Goal: Communication & Community: Answer question/provide support

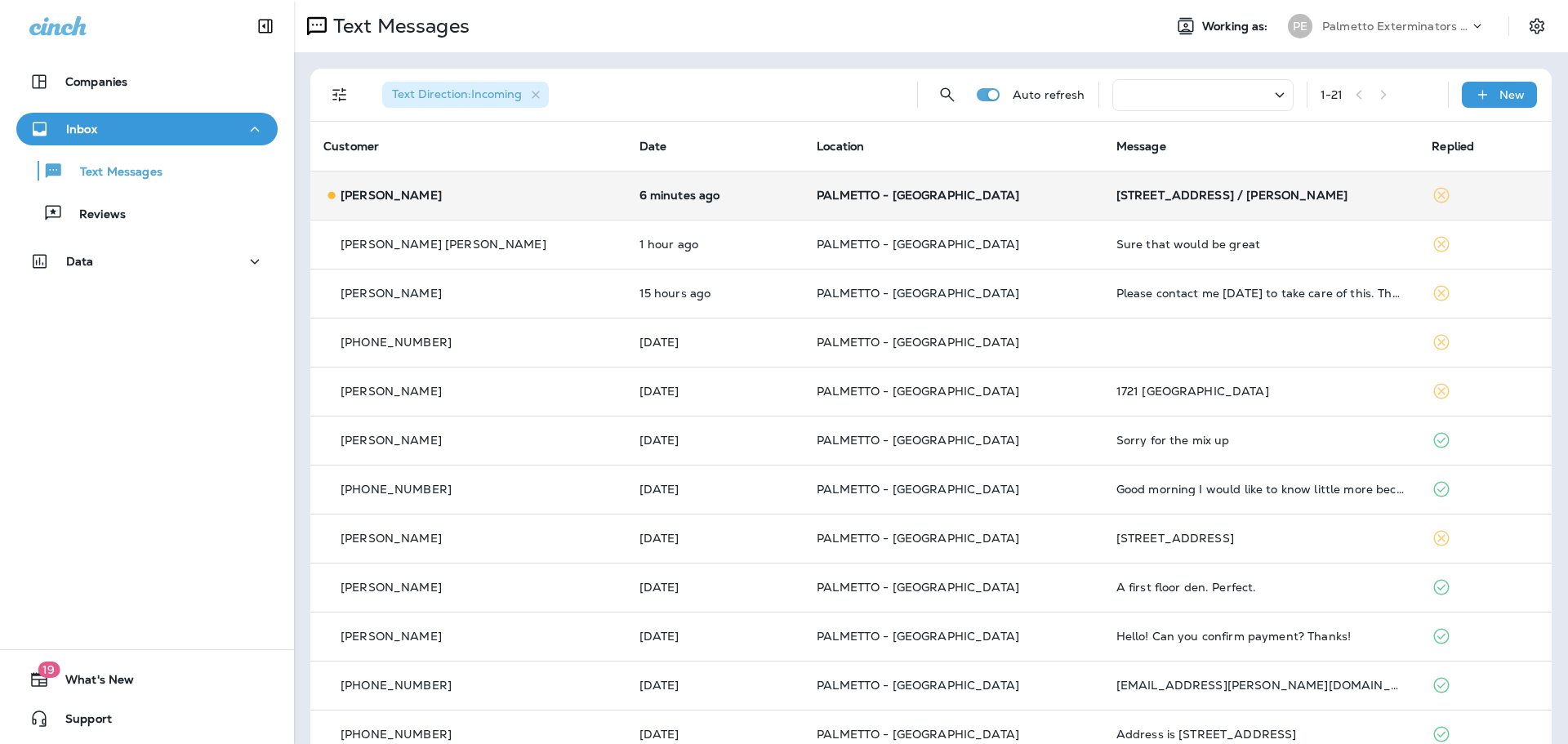
click at [1117, 195] on div "[STREET_ADDRESS] / [PERSON_NAME]" at bounding box center [1262, 195] width 290 height 13
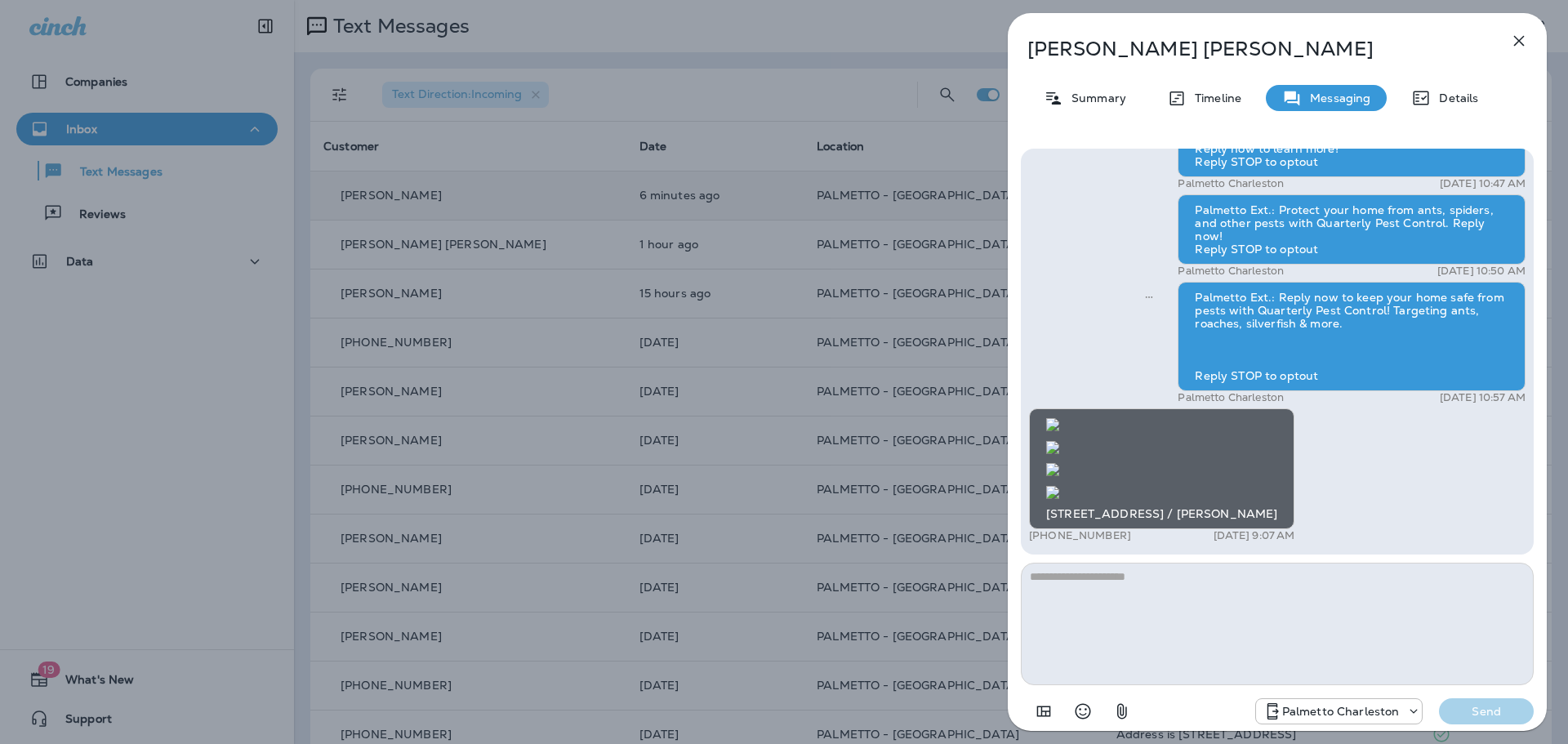
click at [1059, 486] on img at bounding box center [1053, 493] width 13 height 13
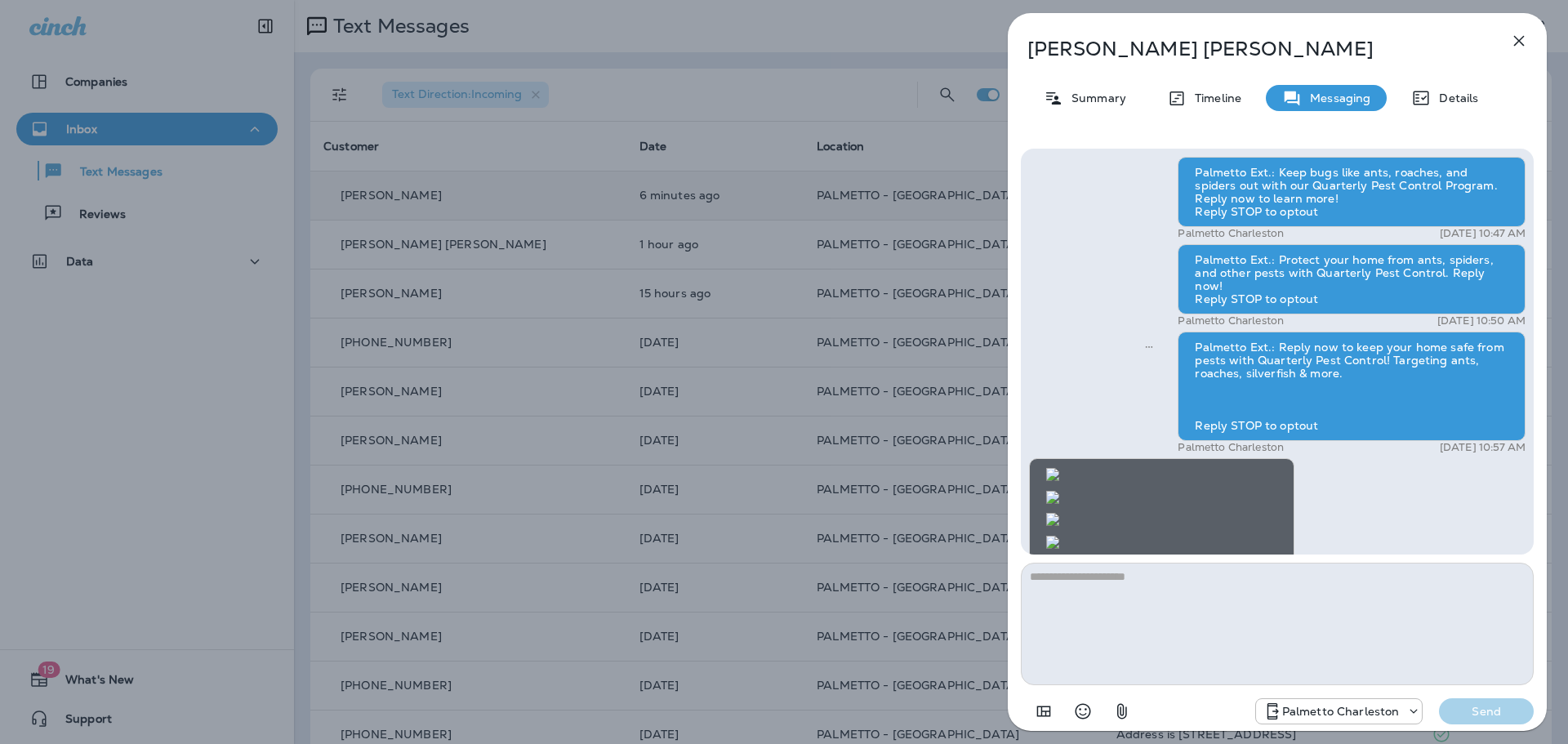
scroll to position [-735, 0]
click at [1059, 491] on img at bounding box center [1053, 497] width 13 height 13
click at [1215, 583] on textarea at bounding box center [1277, 624] width 513 height 123
type textarea "**********"
click at [1472, 736] on div "**********" at bounding box center [1278, 438] width 539 height 605
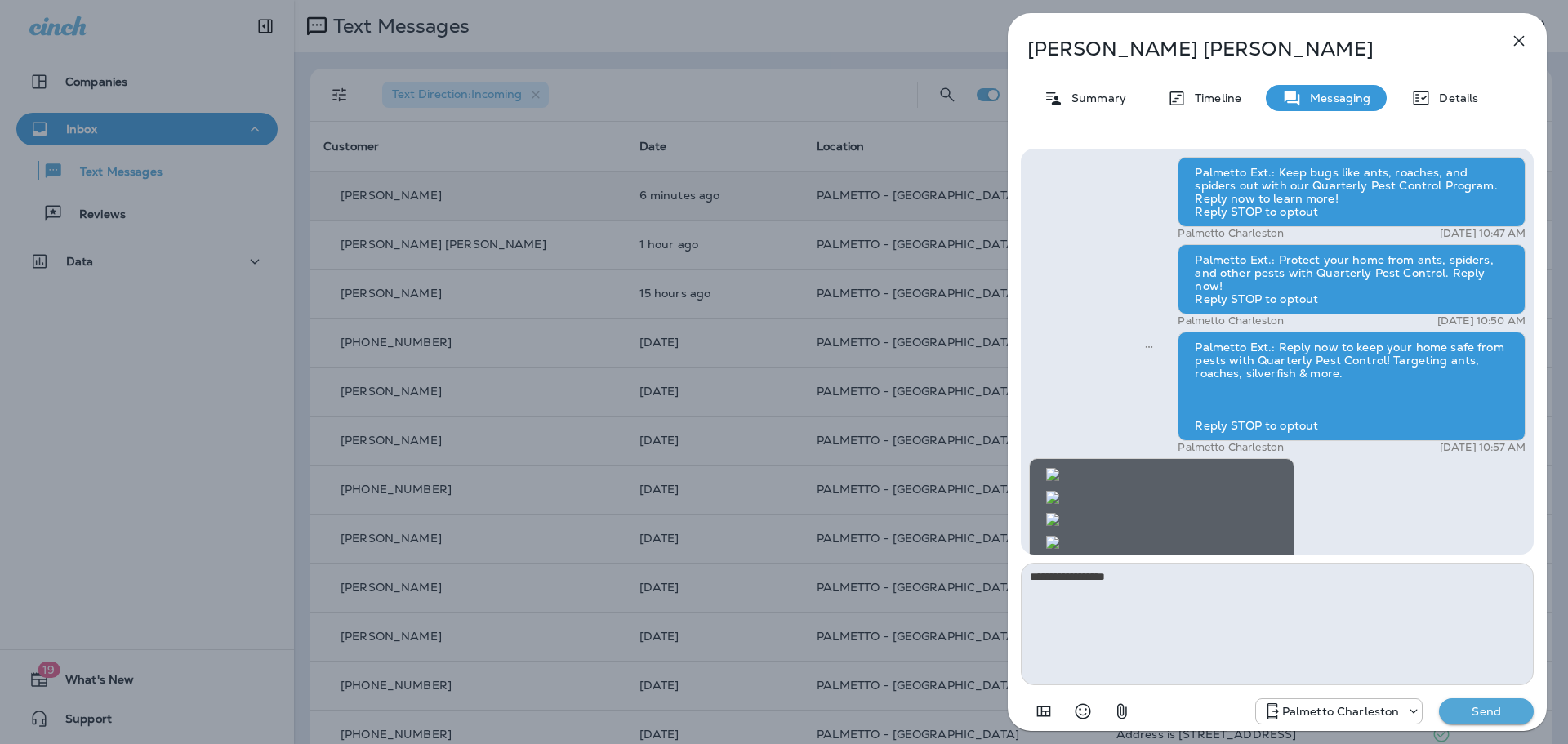
click at [1475, 721] on div "Palmetto Charleston Send" at bounding box center [1277, 706] width 513 height 43
click at [1475, 716] on p "Send" at bounding box center [1486, 711] width 69 height 15
click at [1059, 468] on img at bounding box center [1053, 475] width 13 height 13
click at [1519, 39] on icon "button" at bounding box center [1519, 41] width 20 height 20
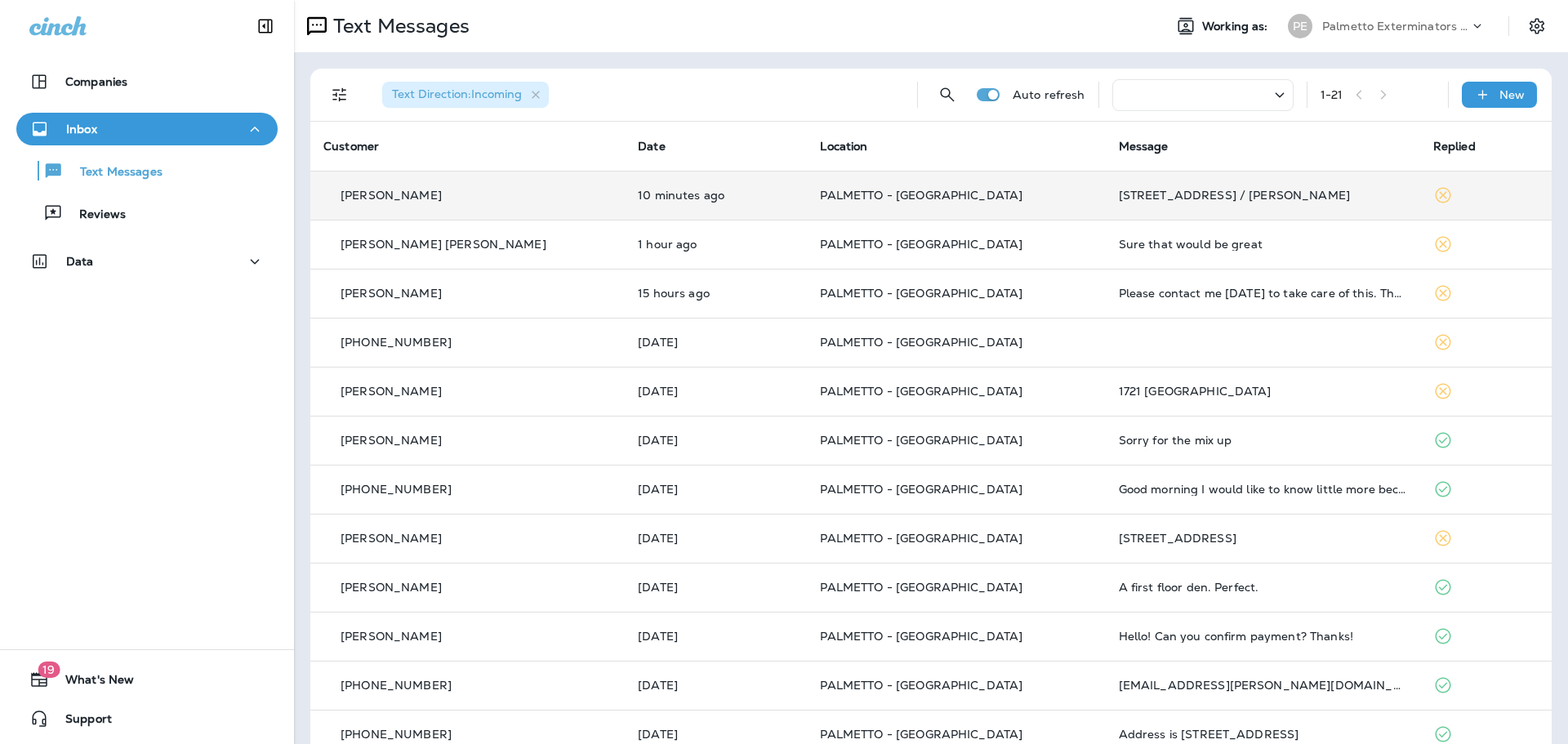
click at [1166, 198] on div "[STREET_ADDRESS] / [PERSON_NAME]" at bounding box center [1263, 195] width 288 height 13
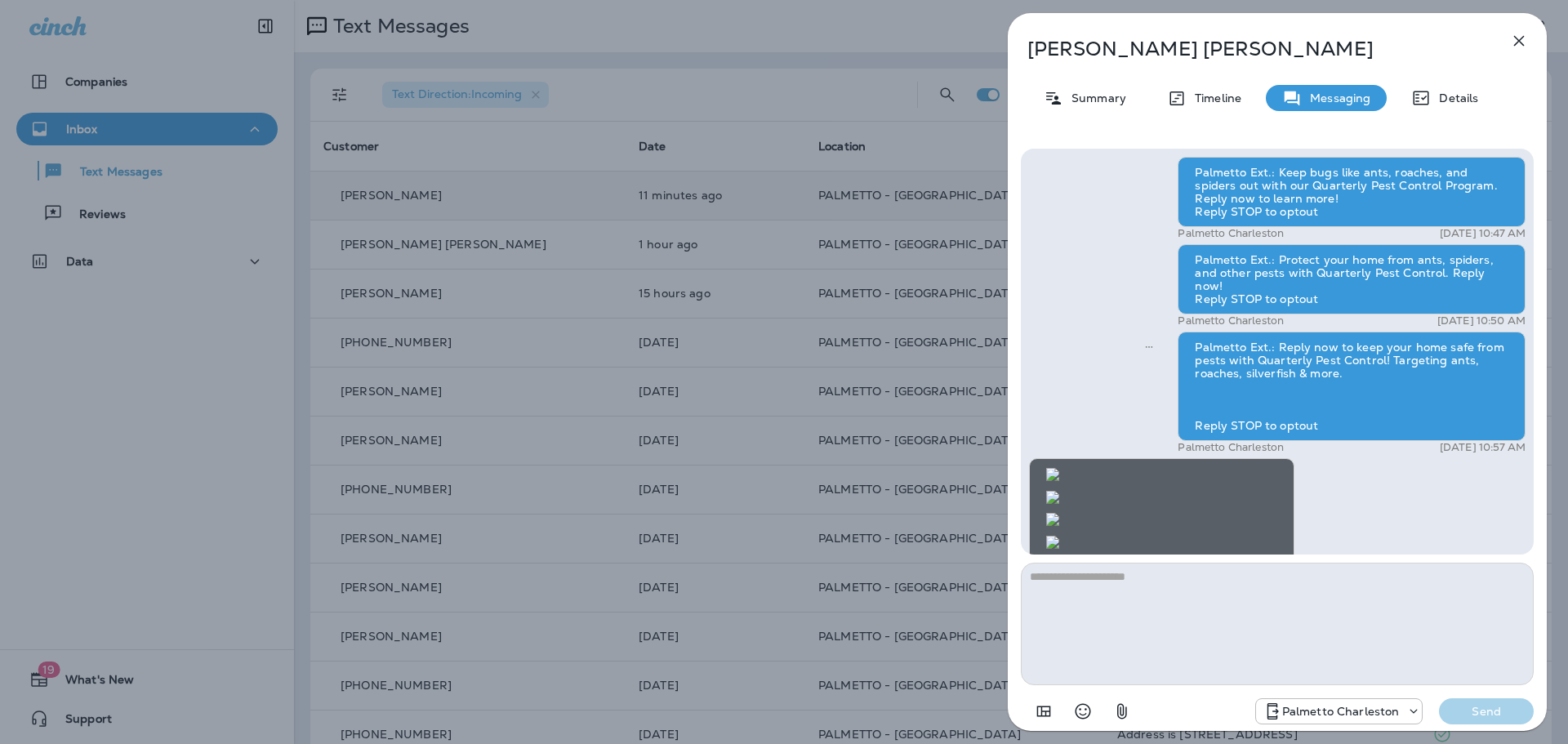
scroll to position [-1501, 0]
click at [1510, 41] on icon "button" at bounding box center [1519, 41] width 20 height 20
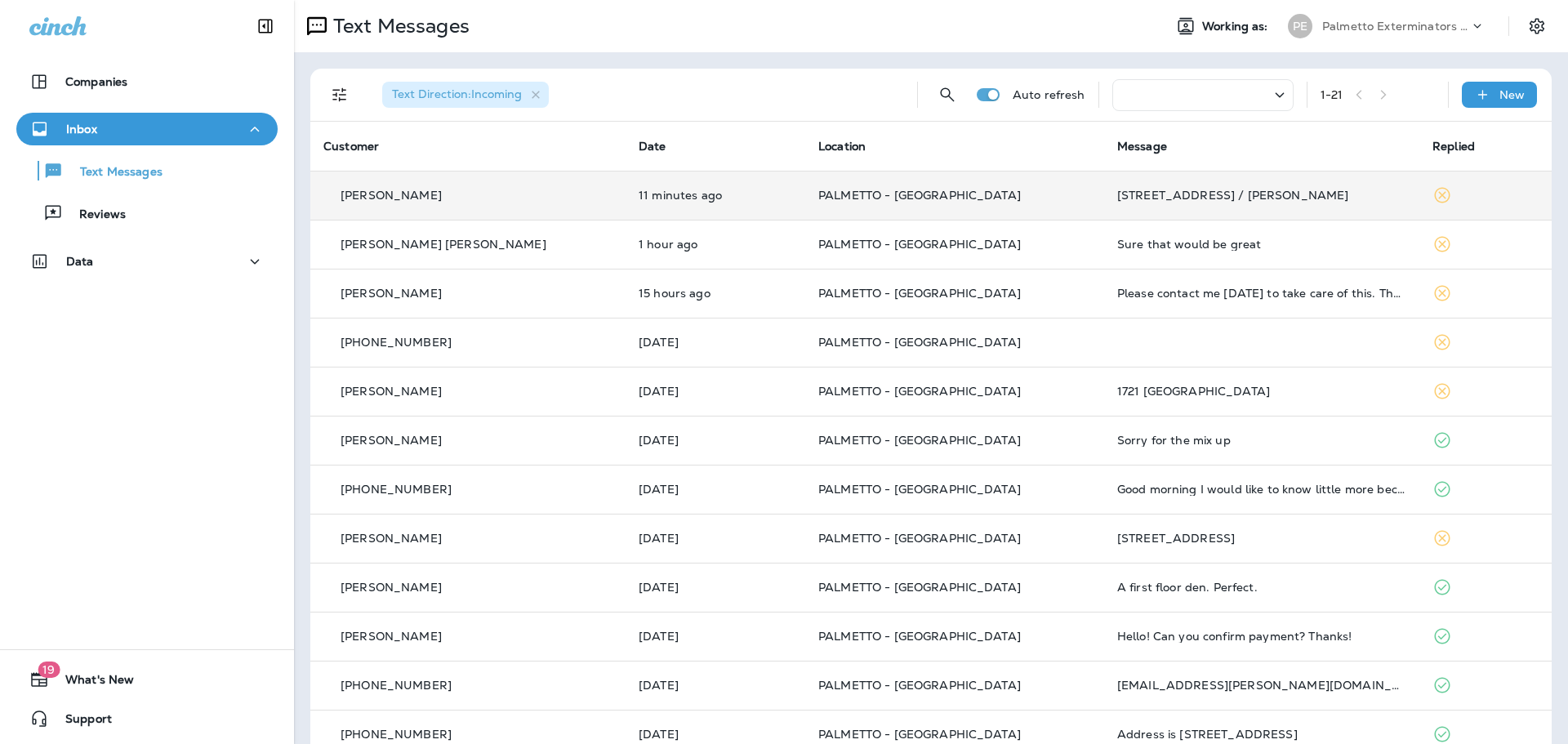
click at [823, 195] on span "PALMETTO - [GEOGRAPHIC_DATA]" at bounding box center [919, 196] width 202 height 15
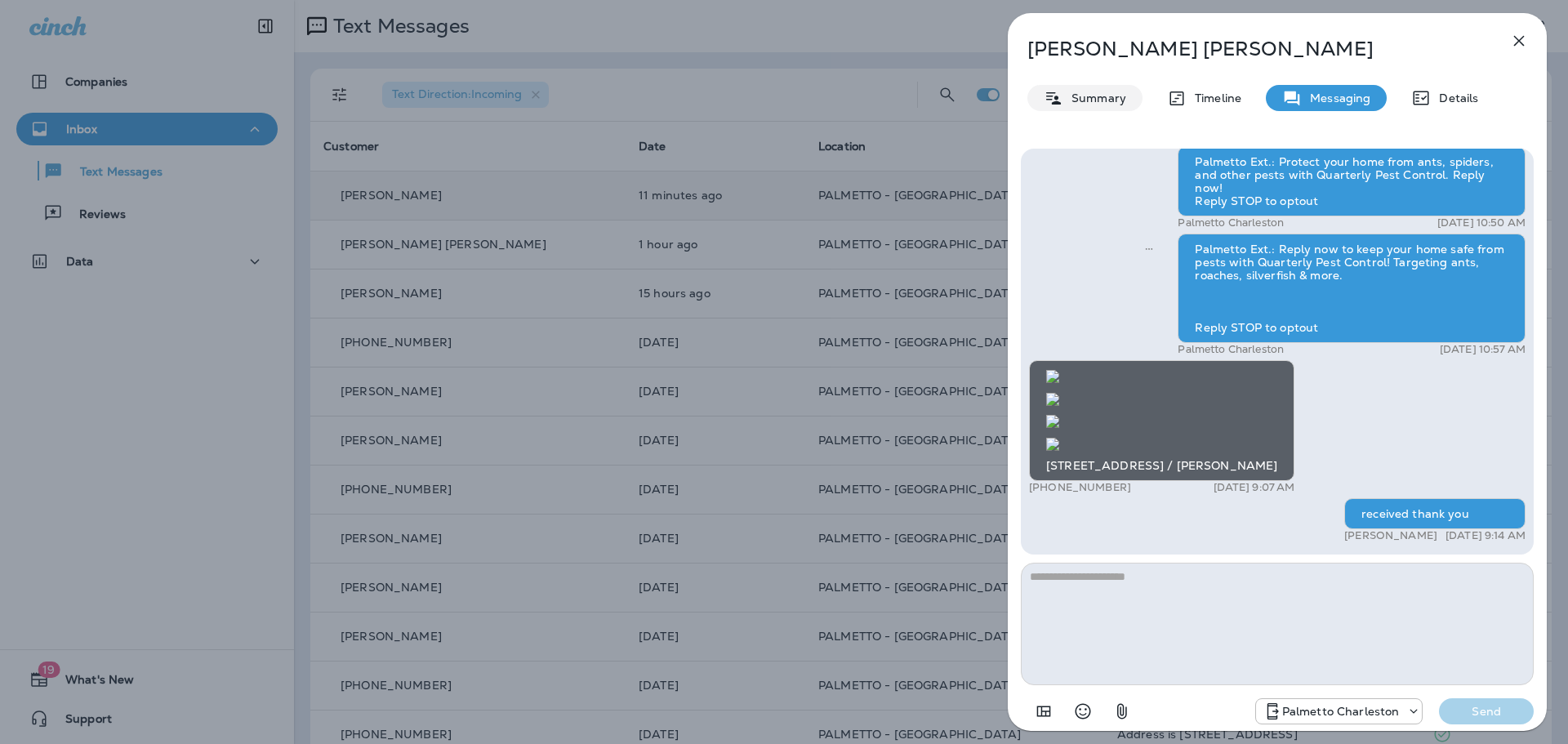
click at [1088, 103] on p "Summary" at bounding box center [1094, 98] width 62 height 13
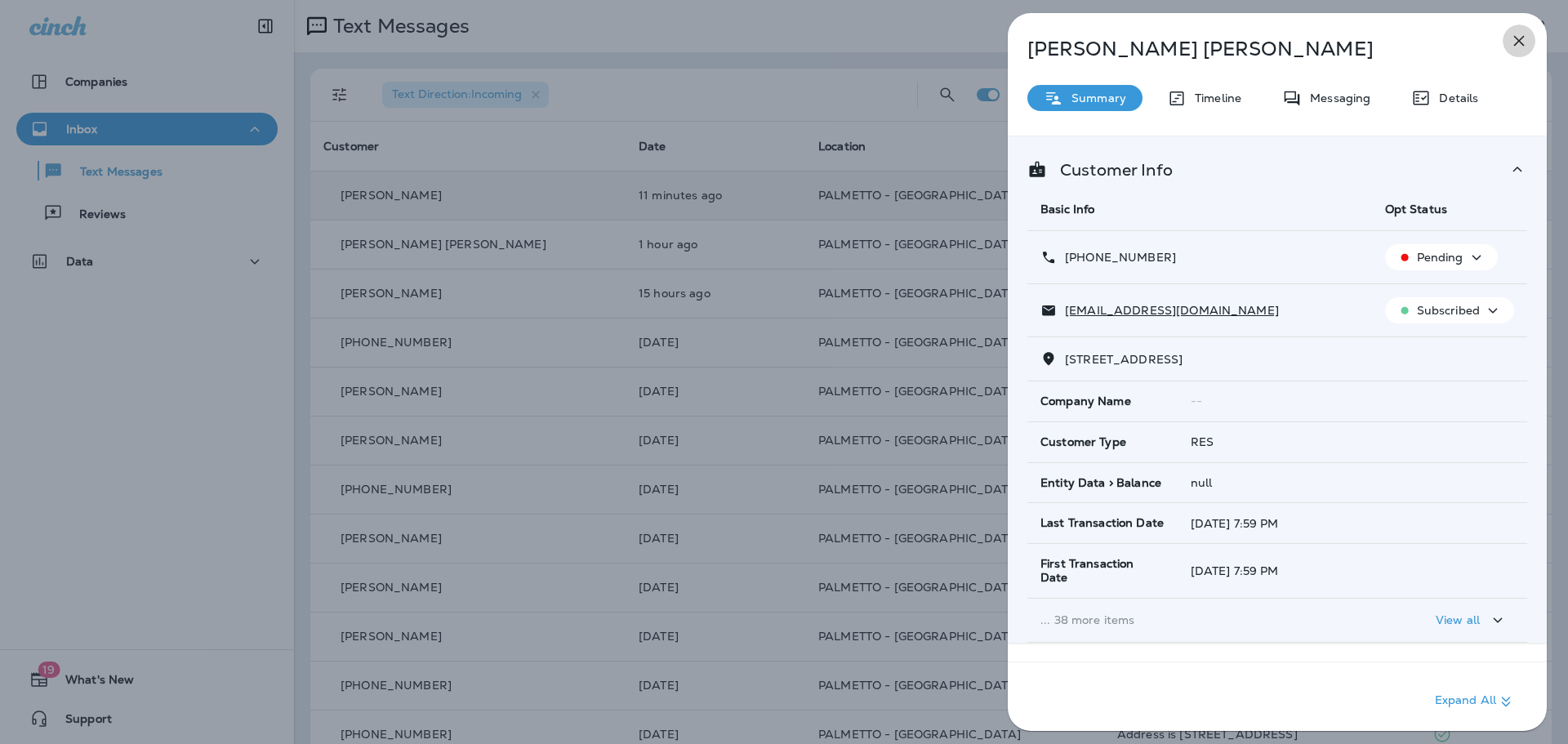
click at [1524, 43] on icon "button" at bounding box center [1519, 41] width 20 height 20
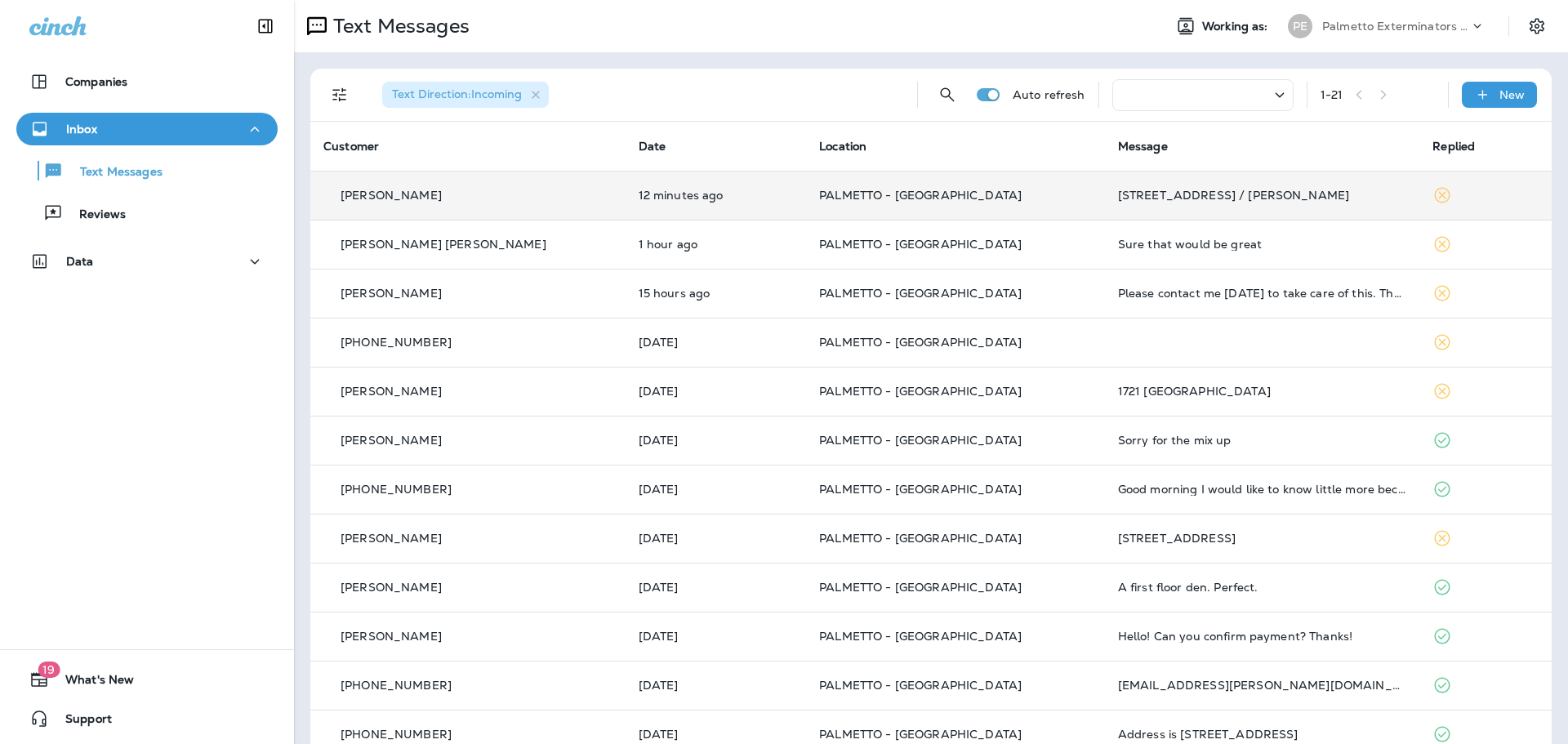
click at [697, 204] on td "12 minutes ago" at bounding box center [717, 195] width 182 height 49
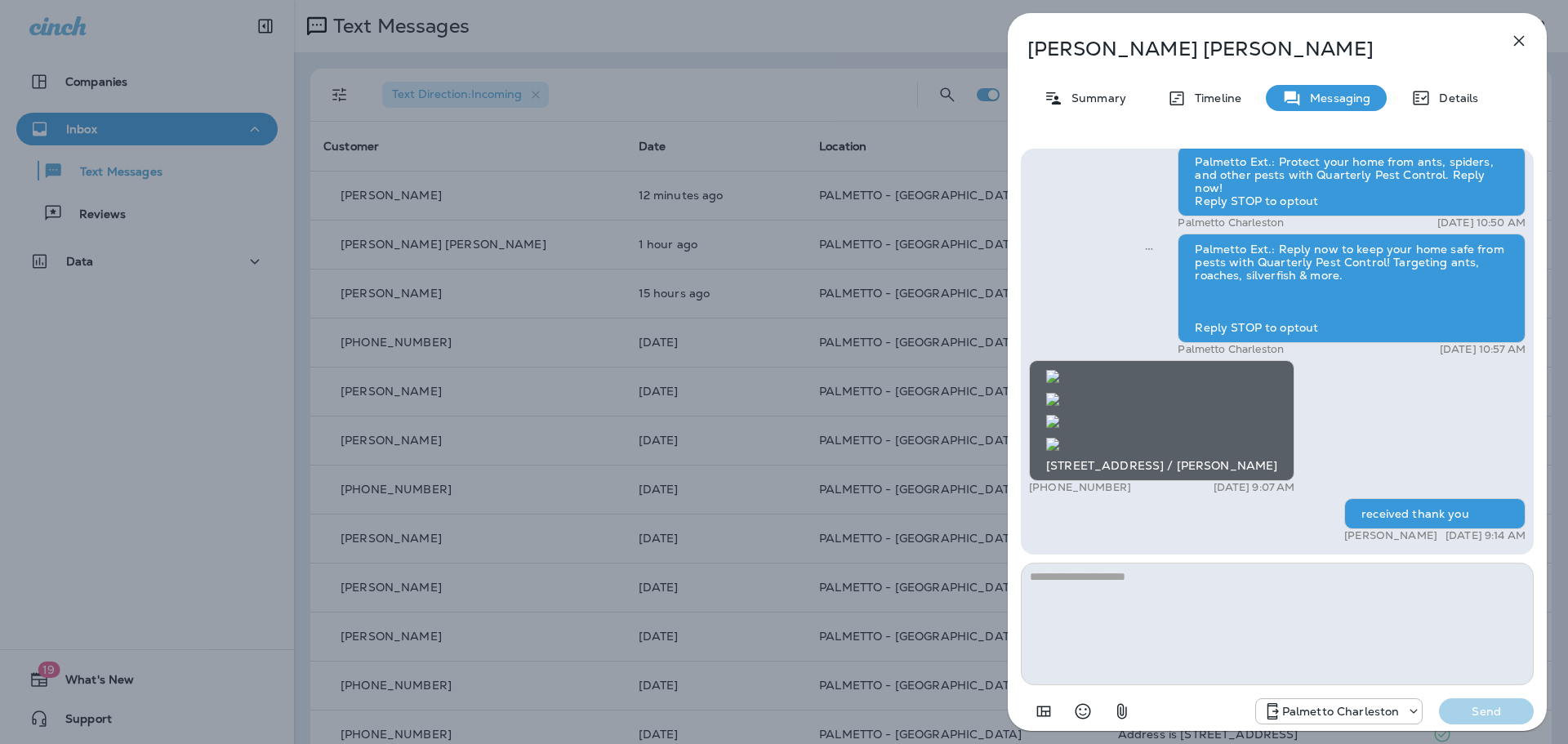
click at [1234, 585] on textarea at bounding box center [1277, 624] width 513 height 123
click at [1116, 573] on textarea "**********" at bounding box center [1277, 624] width 513 height 123
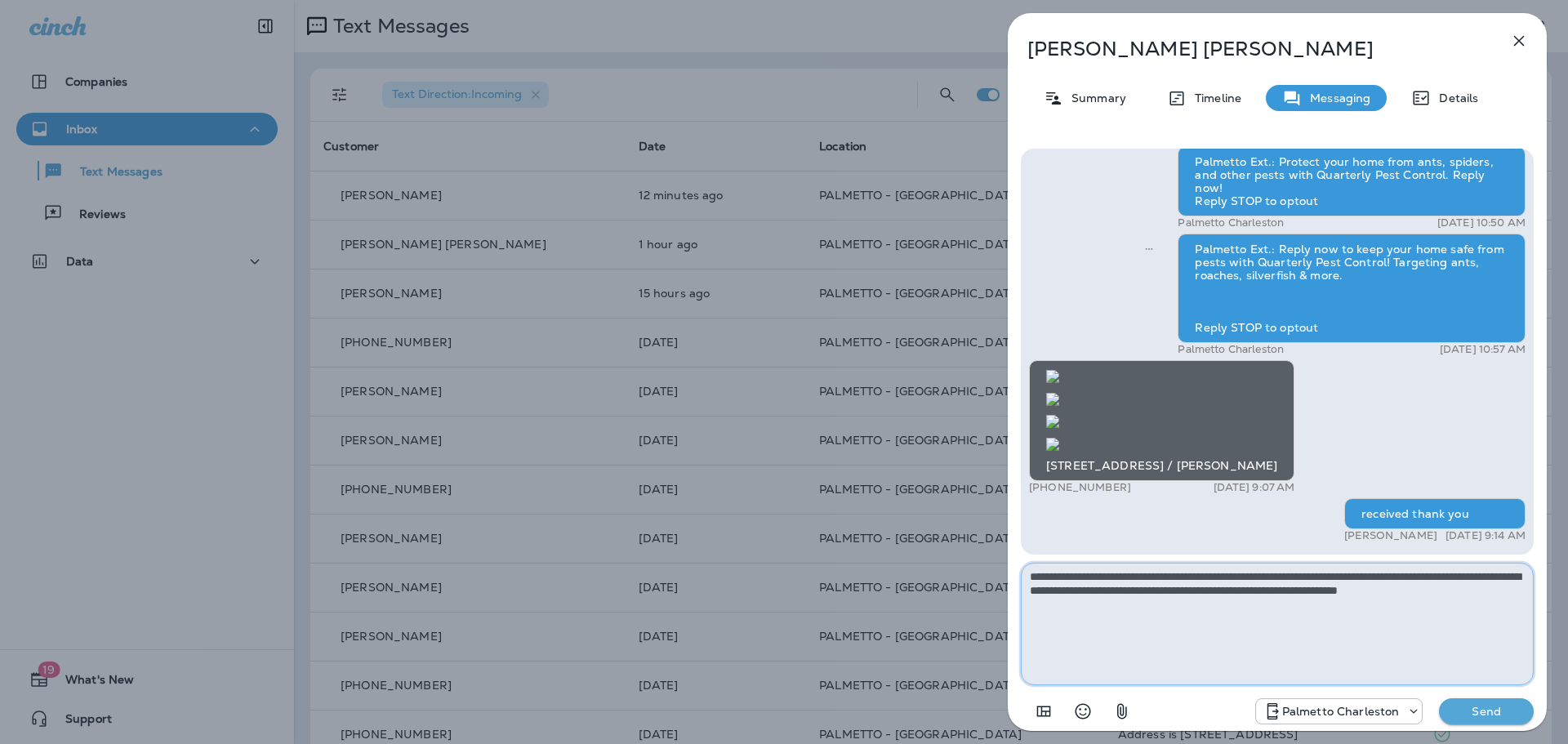
click at [1277, 574] on textarea "**********" at bounding box center [1277, 624] width 513 height 123
type textarea "**********"
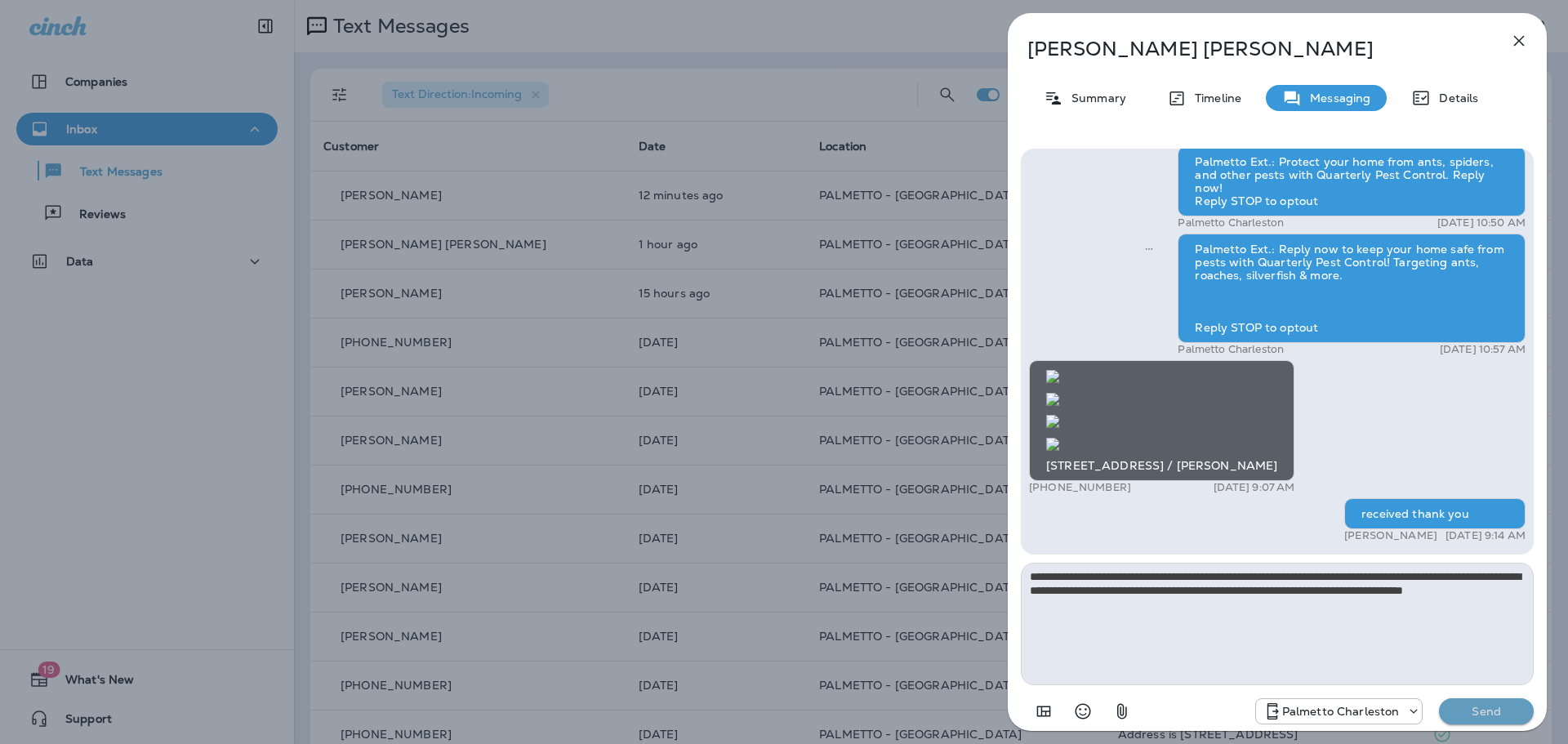
click at [1488, 715] on p "Send" at bounding box center [1486, 711] width 69 height 15
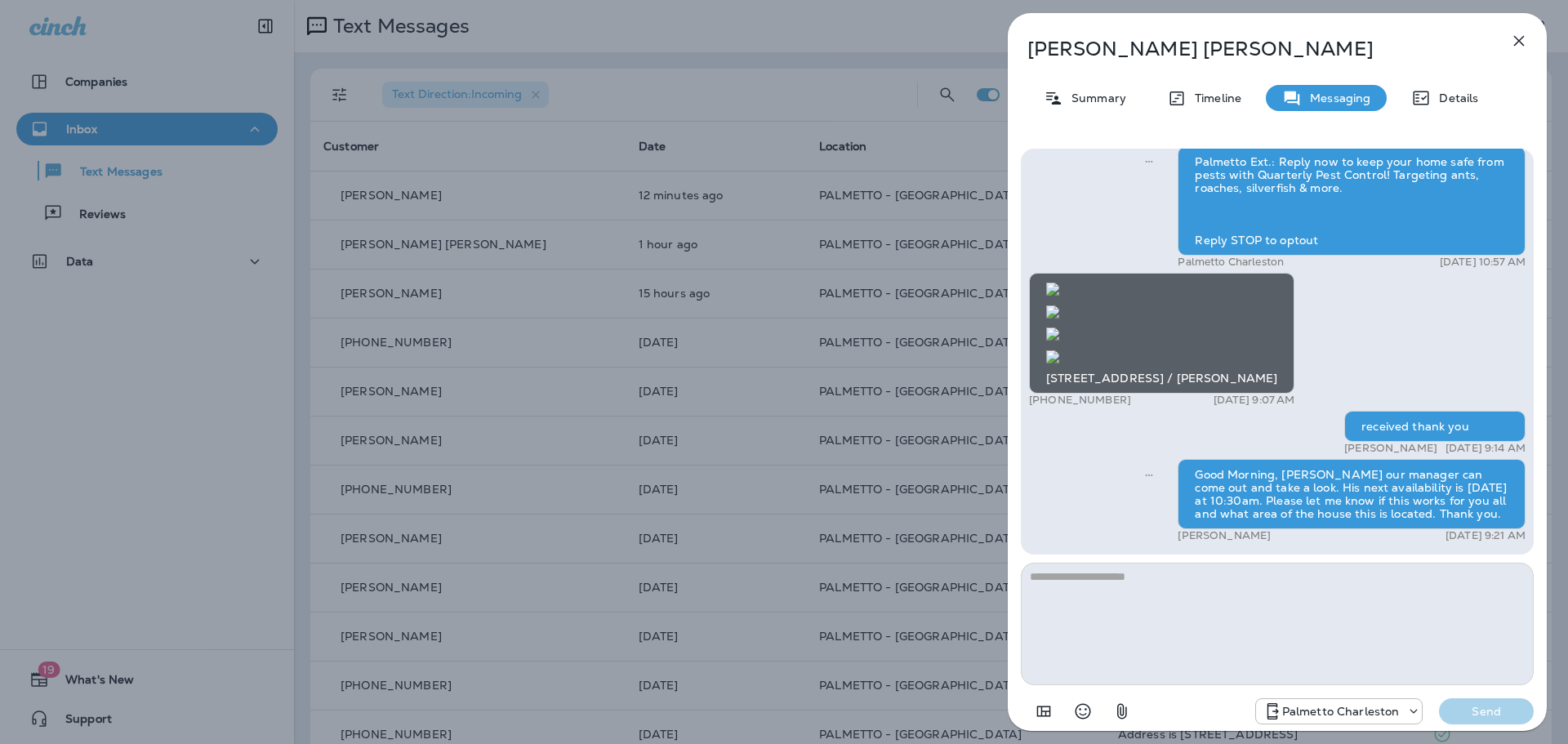
click at [1518, 39] on icon "button" at bounding box center [1519, 41] width 10 height 10
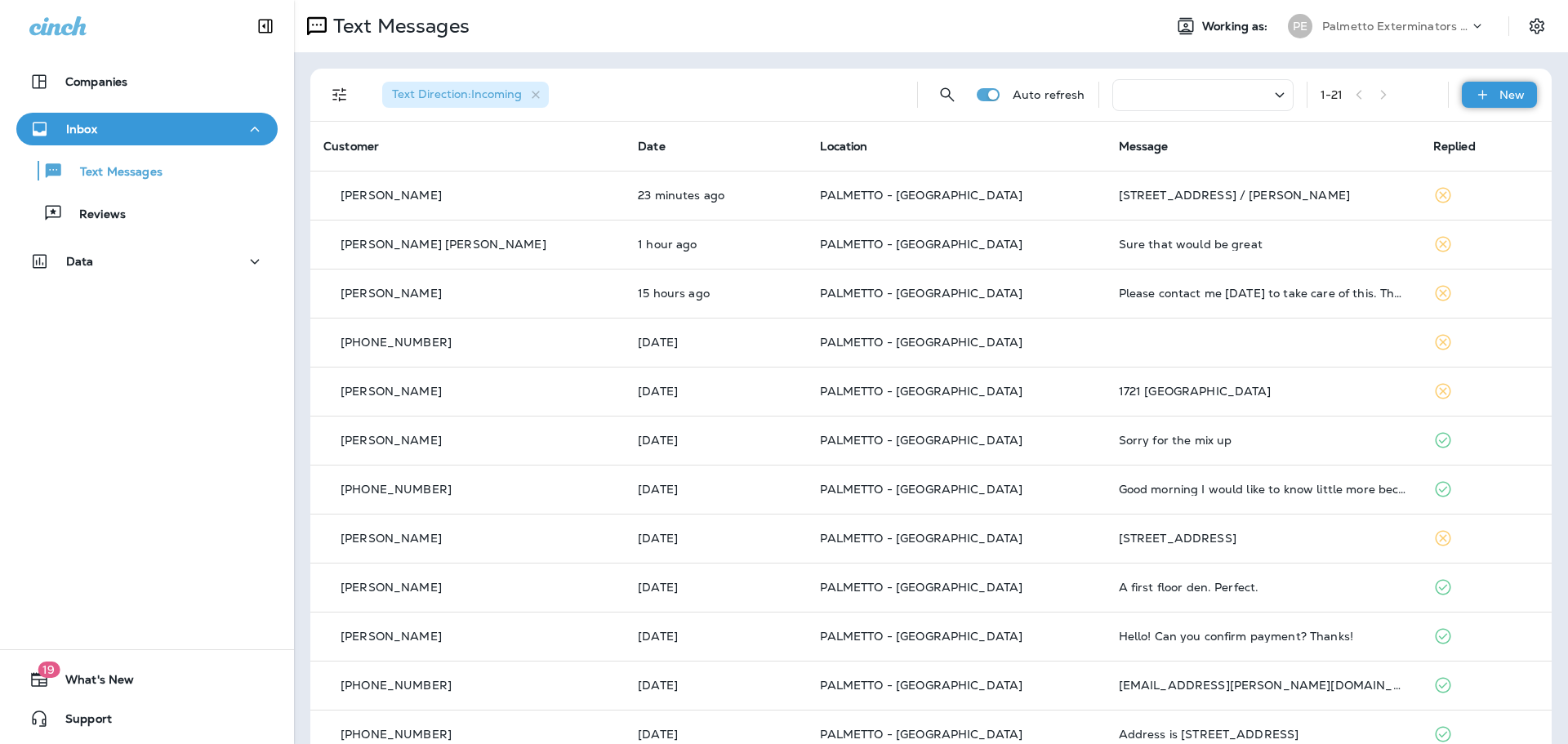
click at [1475, 92] on icon at bounding box center [1483, 95] width 17 height 16
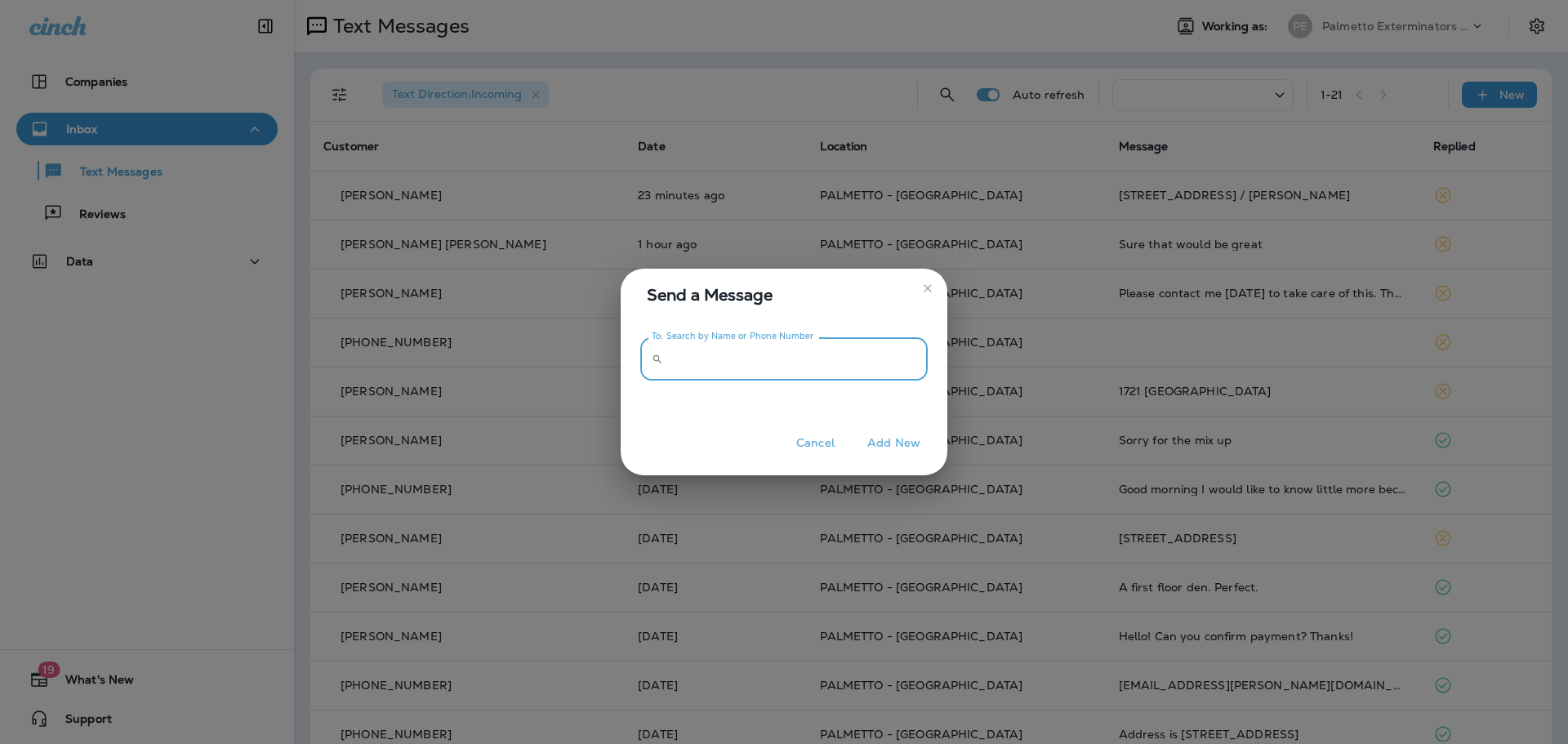
click at [803, 355] on input "To: Search by Name or Phone Number" at bounding box center [798, 359] width 258 height 43
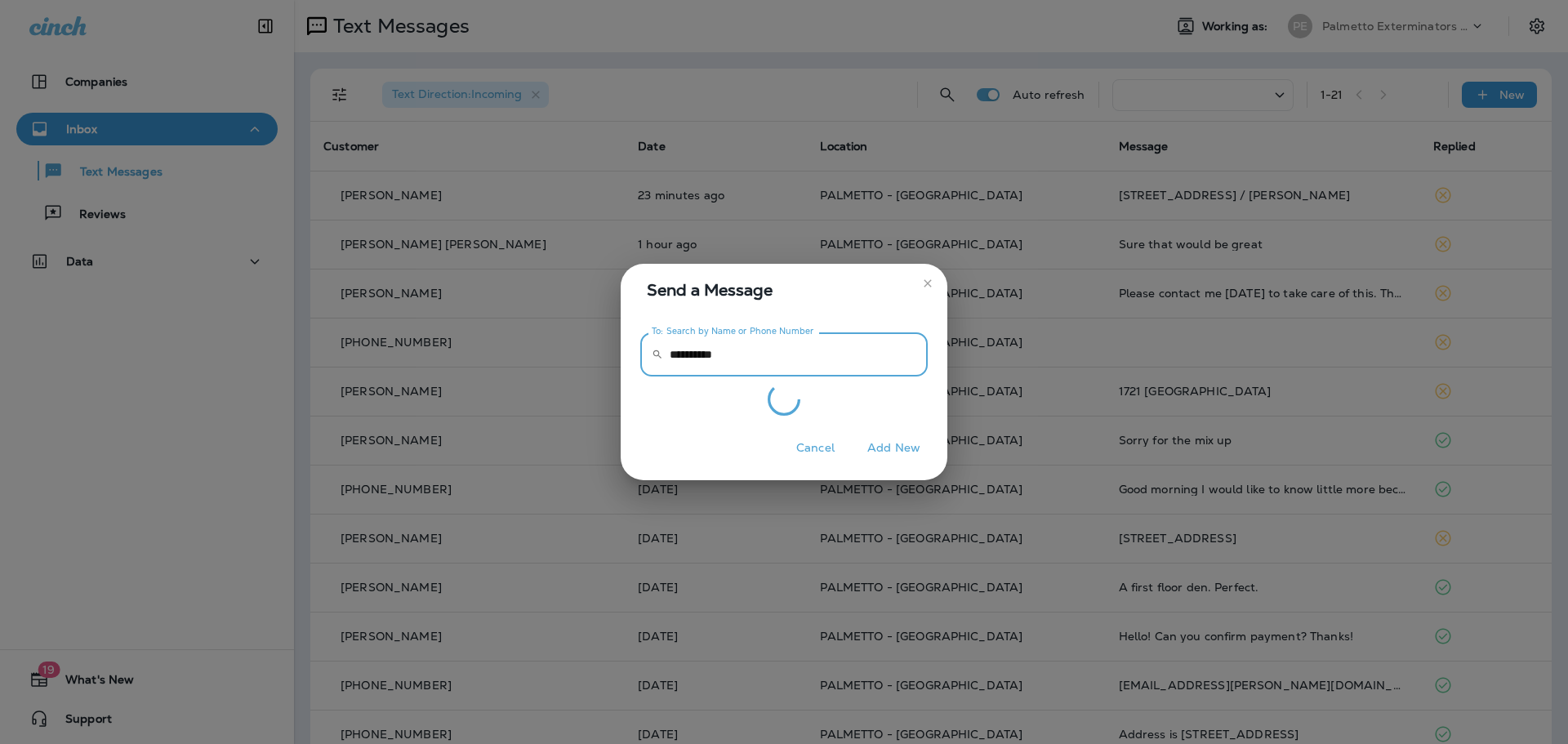
type input "**********"
click at [759, 407] on div at bounding box center [784, 399] width 287 height 33
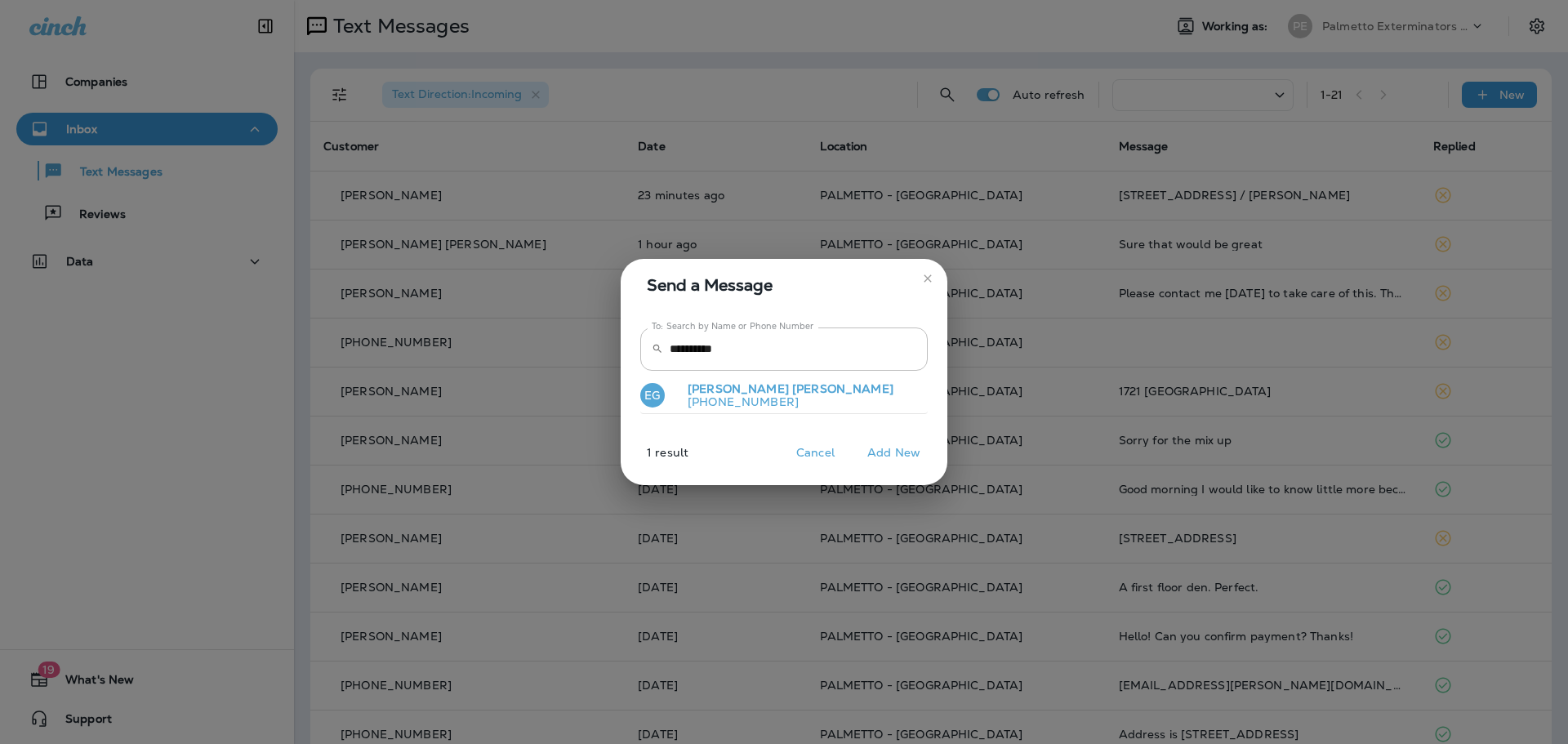
click at [744, 399] on p "[PHONE_NUMBER]" at bounding box center [783, 402] width 218 height 13
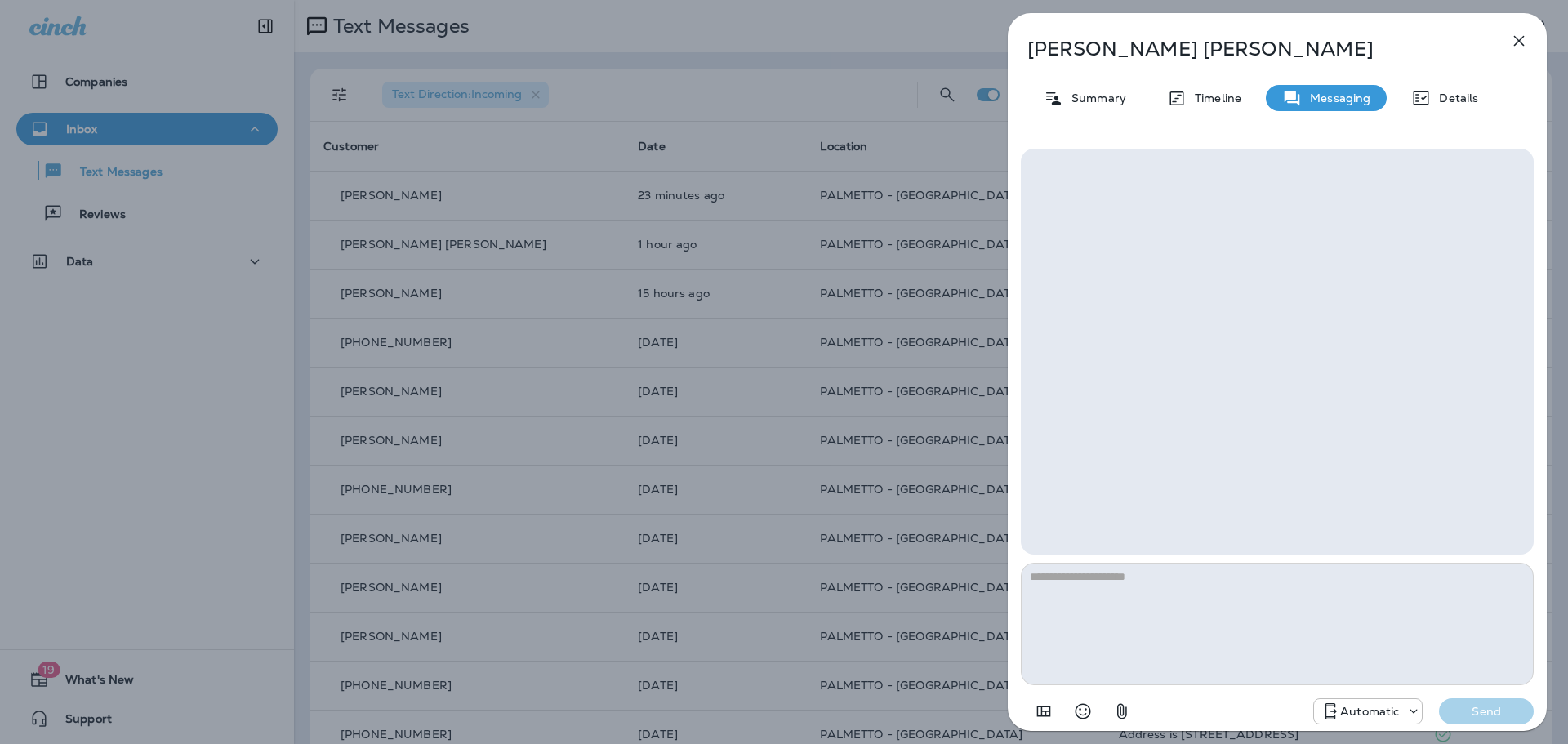
click at [1160, 582] on textarea at bounding box center [1277, 624] width 513 height 123
type textarea "*"
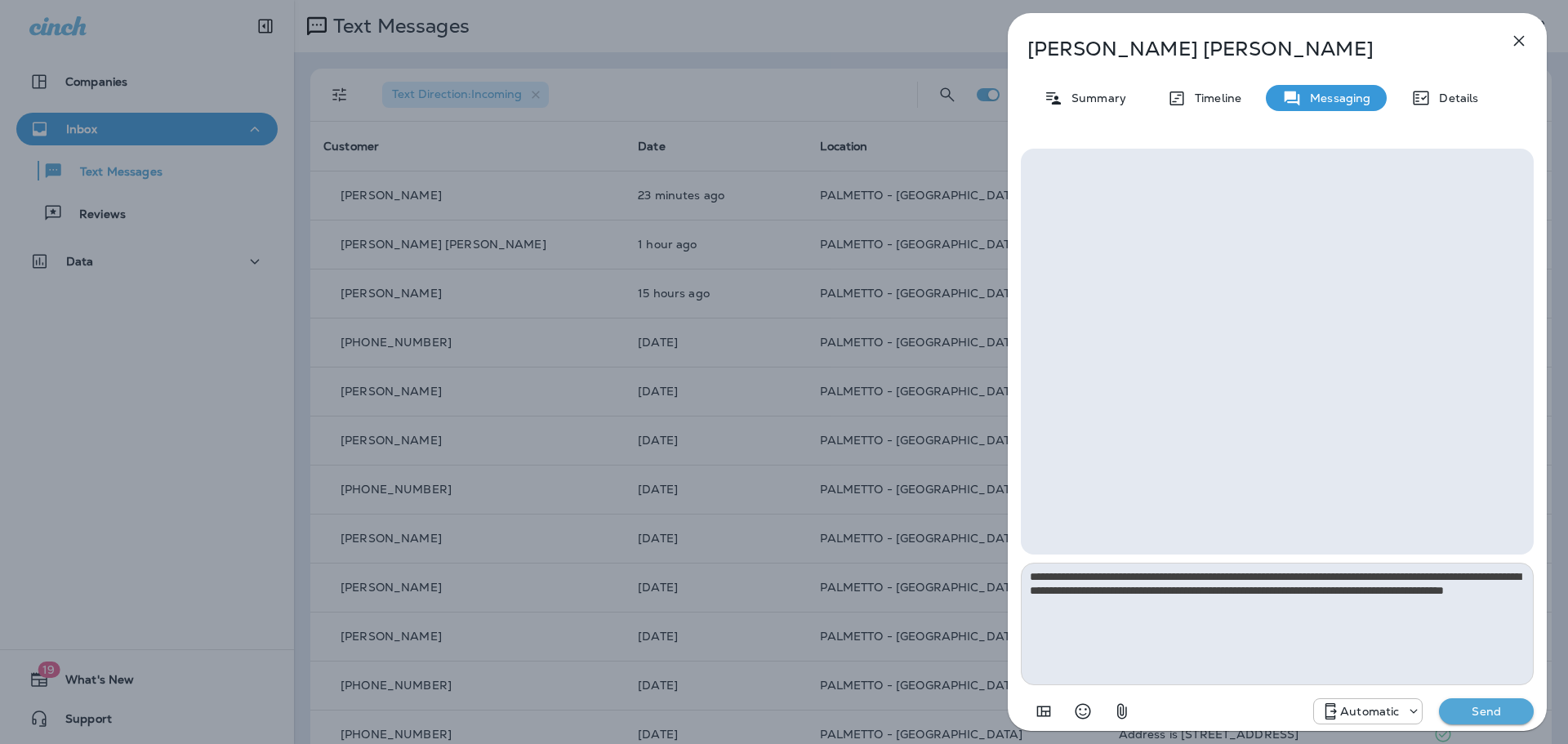
type textarea "**********"
drag, startPoint x: 1471, startPoint y: 711, endPoint x: 1463, endPoint y: 702, distance: 12.0
click at [1471, 708] on p "Send" at bounding box center [1486, 711] width 69 height 15
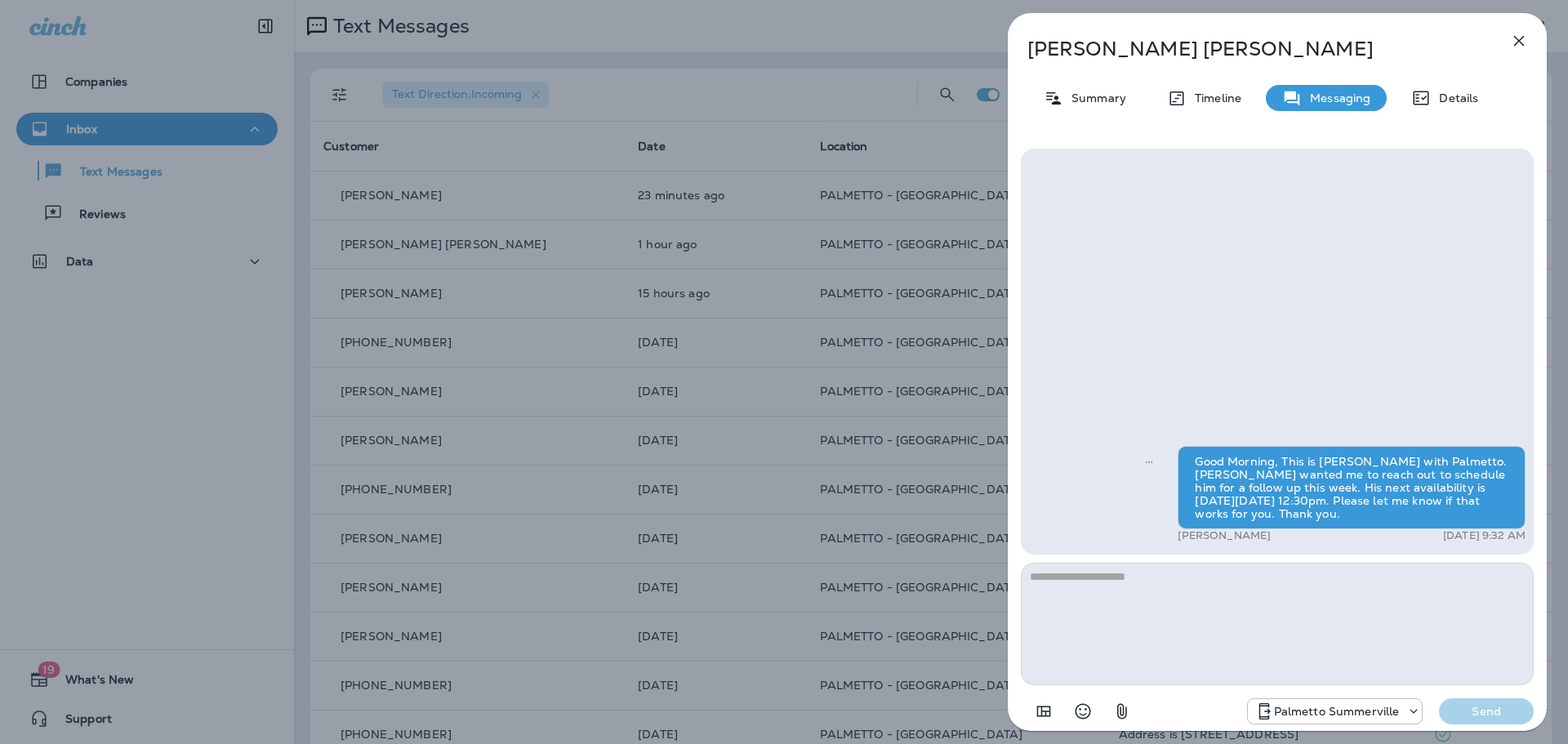
click at [1524, 43] on icon "button" at bounding box center [1519, 41] width 20 height 20
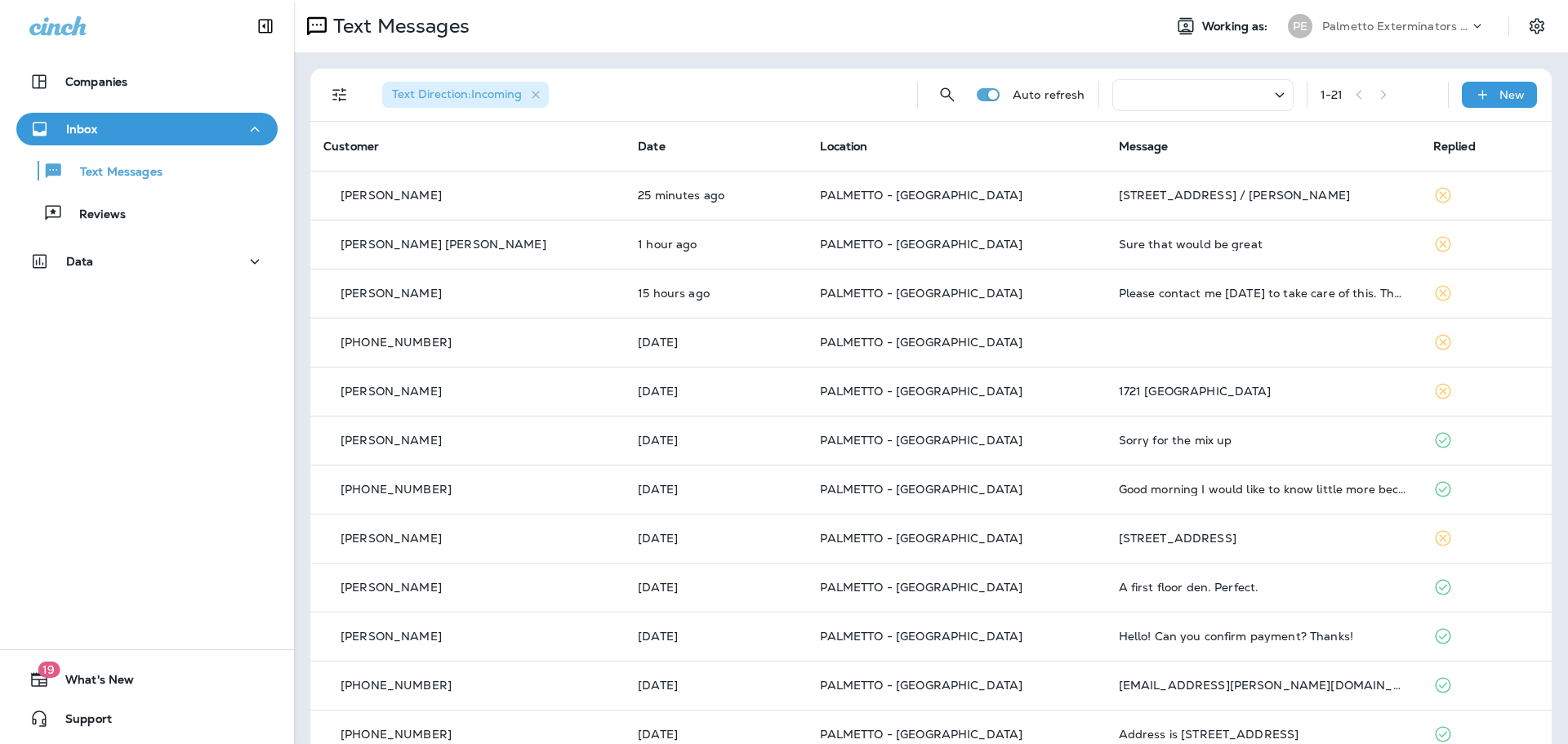
click at [1165, 197] on div "[STREET_ADDRESS] / [PERSON_NAME]" at bounding box center [1263, 195] width 288 height 13
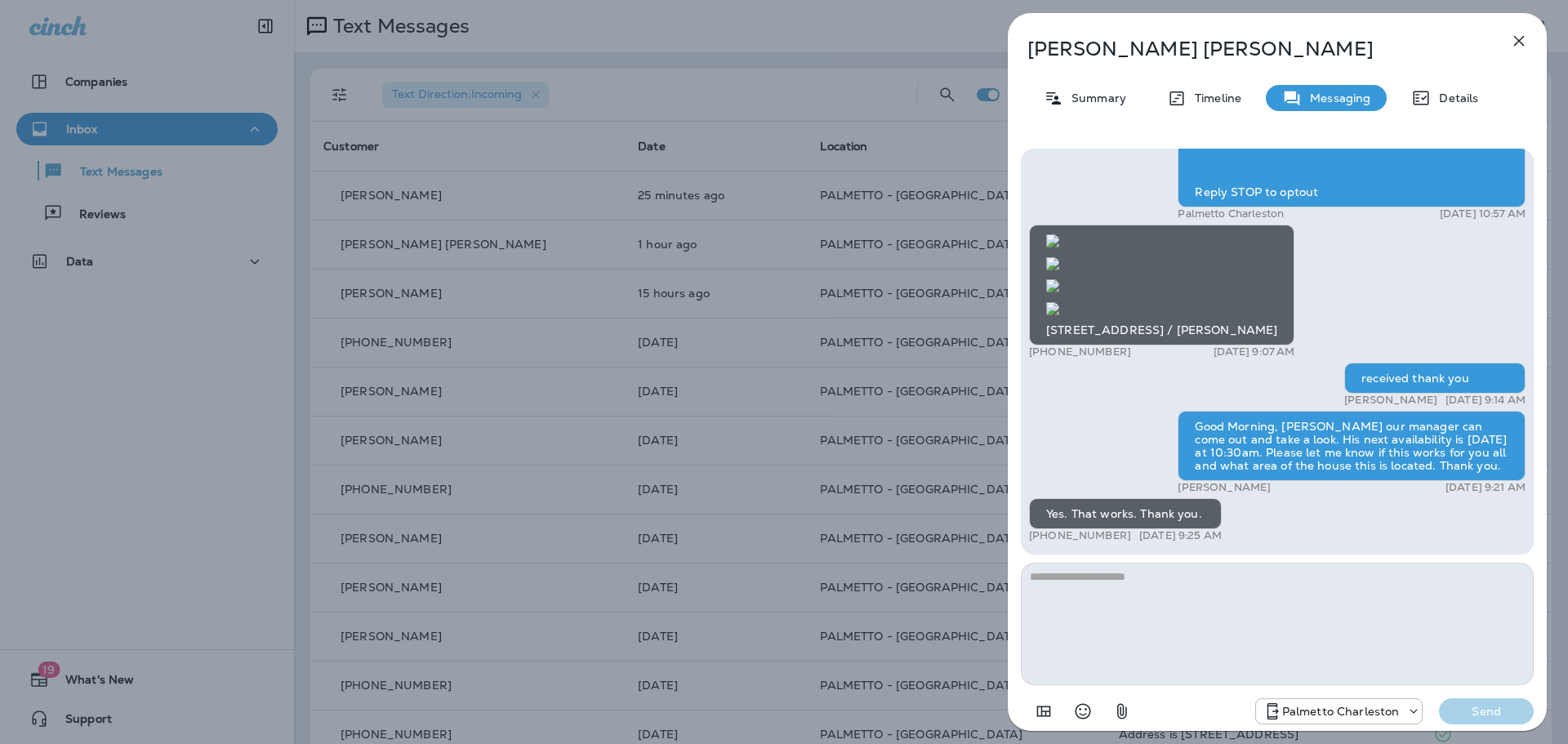
click at [1159, 575] on textarea at bounding box center [1277, 624] width 513 height 123
type textarea "**********"
click at [1472, 709] on p "Send" at bounding box center [1486, 711] width 69 height 15
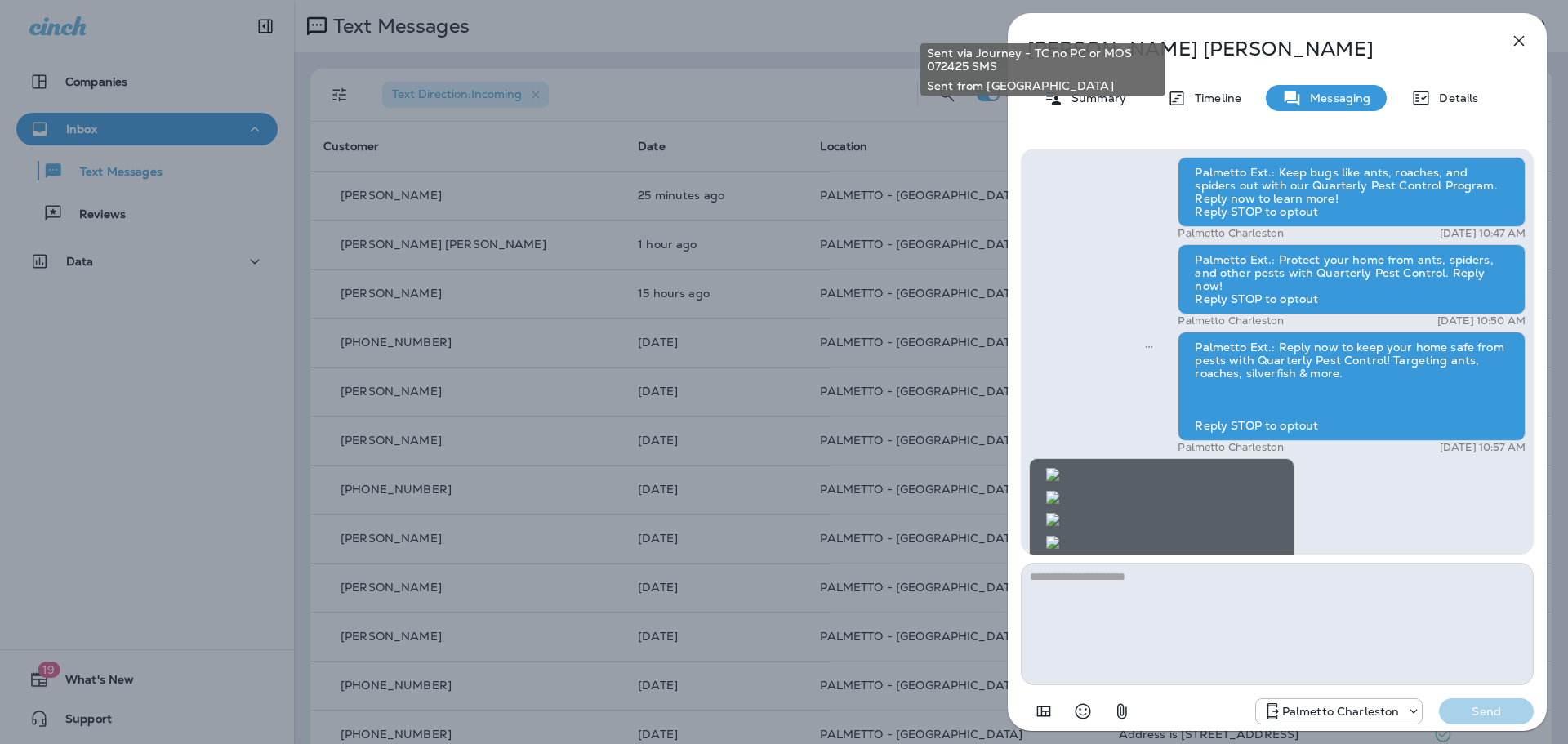
scroll to position [-1277, 0]
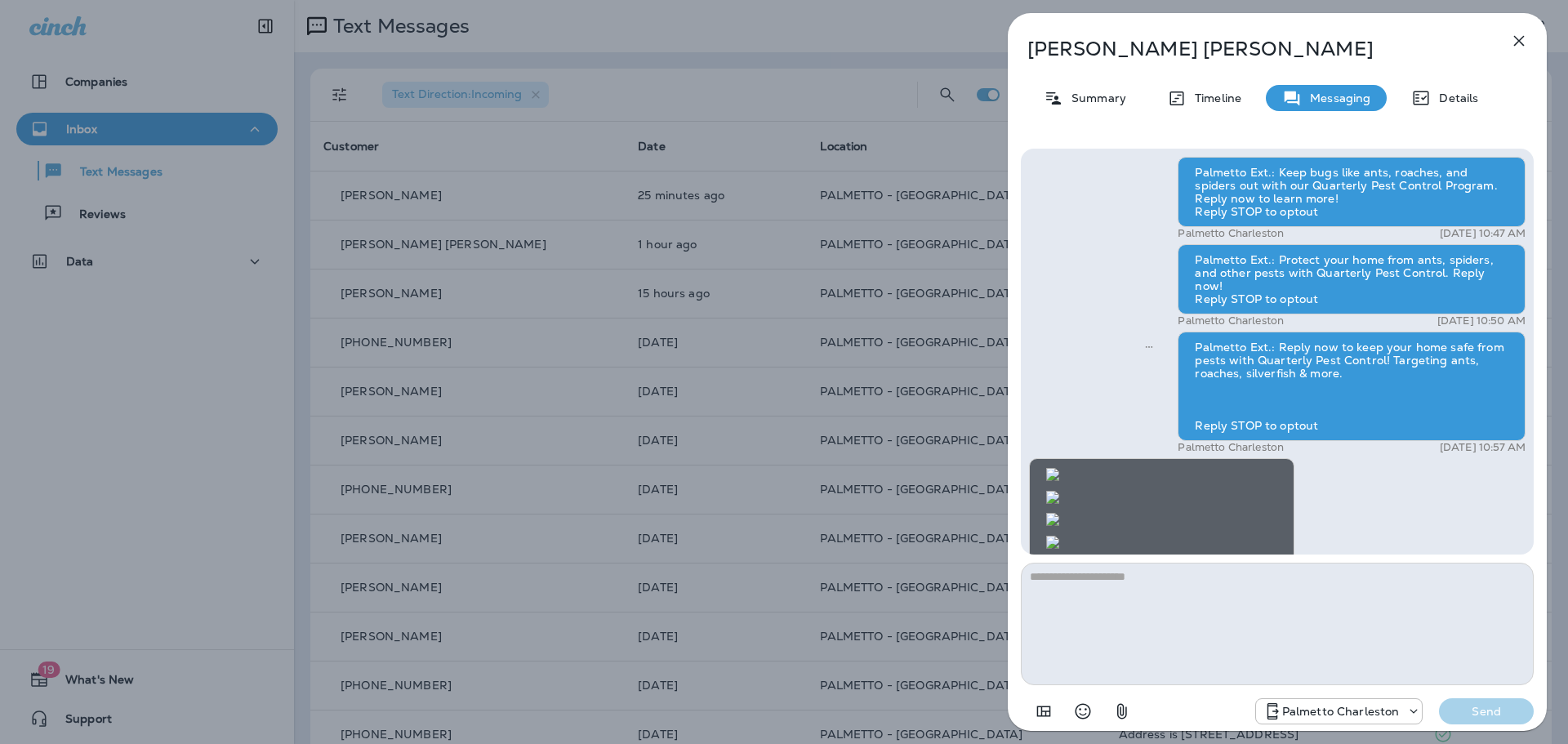
click at [1059, 468] on img at bounding box center [1053, 475] width 13 height 13
click at [1059, 491] on img at bounding box center [1053, 497] width 13 height 13
click at [1059, 512] on img at bounding box center [1053, 519] width 13 height 13
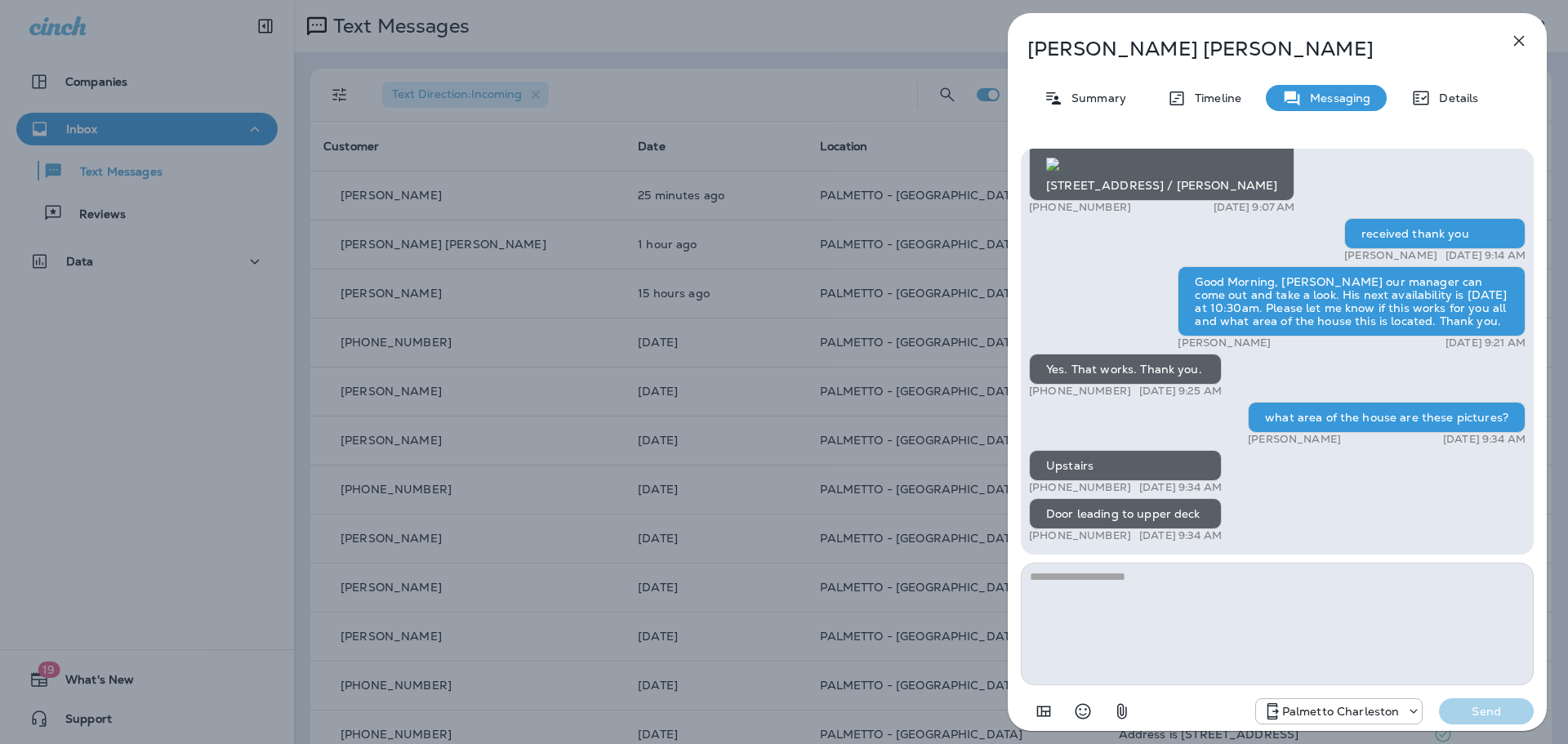
scroll to position [-245, 0]
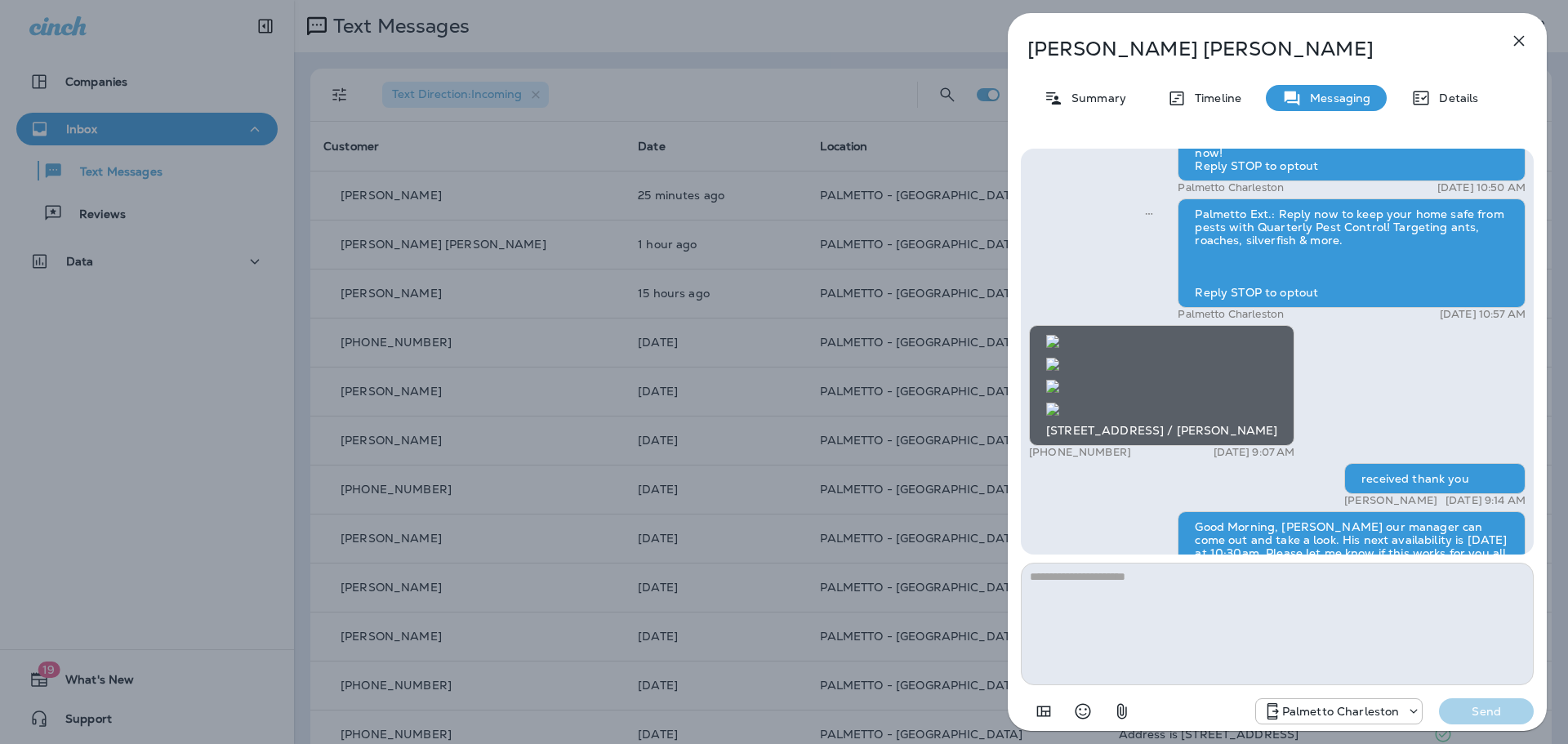
click at [1059, 403] on img at bounding box center [1053, 409] width 13 height 13
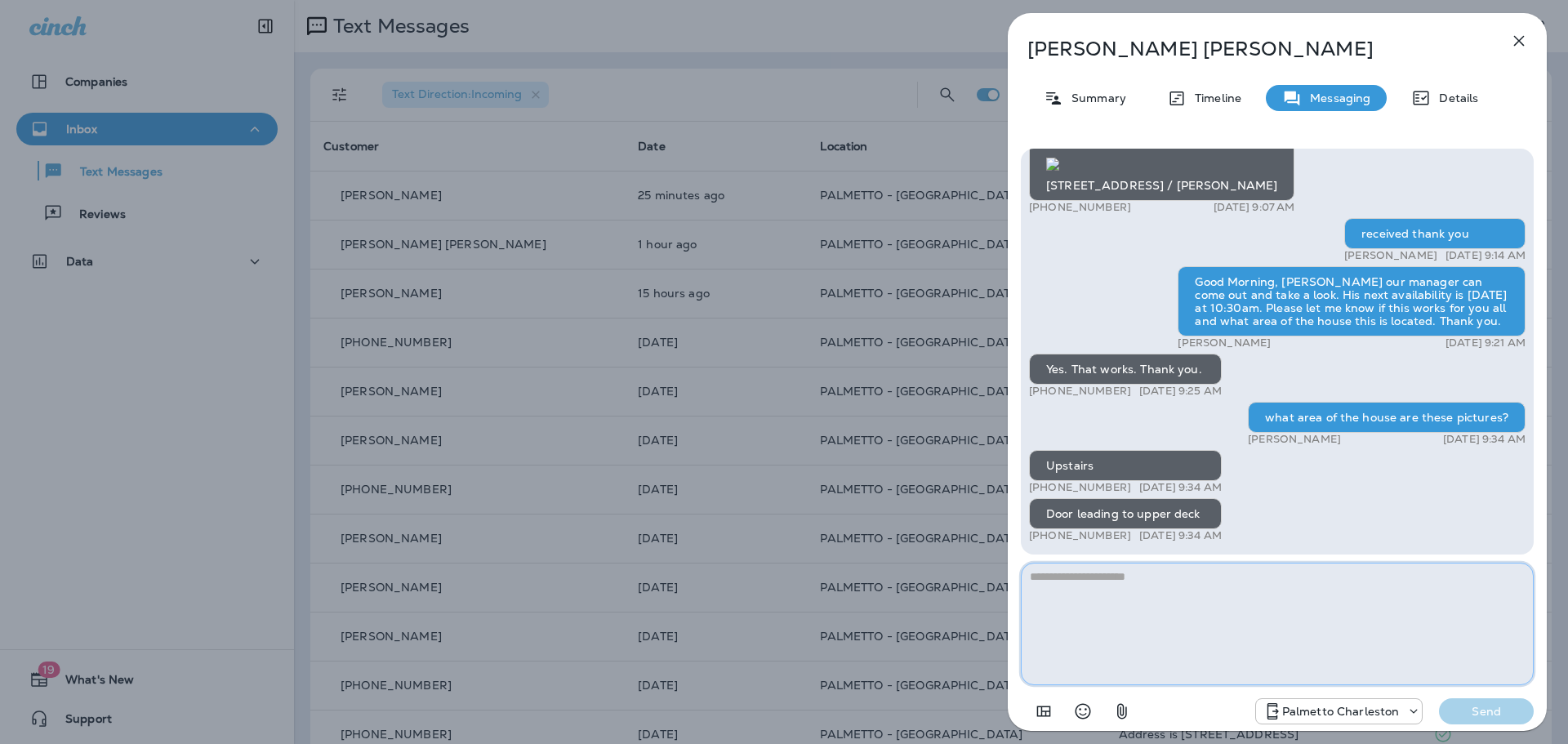
click at [1267, 596] on textarea at bounding box center [1277, 624] width 513 height 123
type textarea "**********"
click at [1488, 714] on p "Send" at bounding box center [1486, 711] width 69 height 15
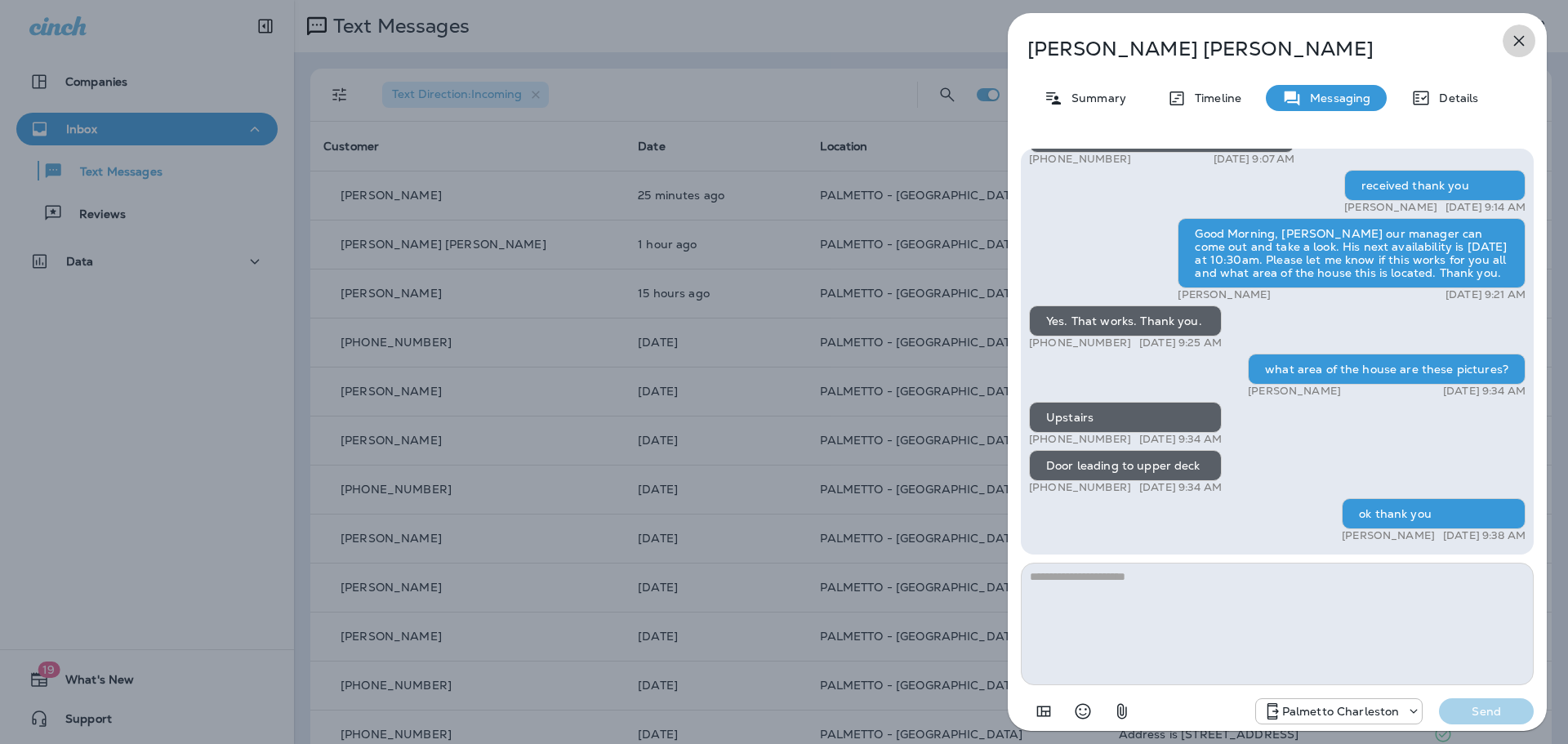
click at [1527, 43] on icon "button" at bounding box center [1519, 41] width 20 height 20
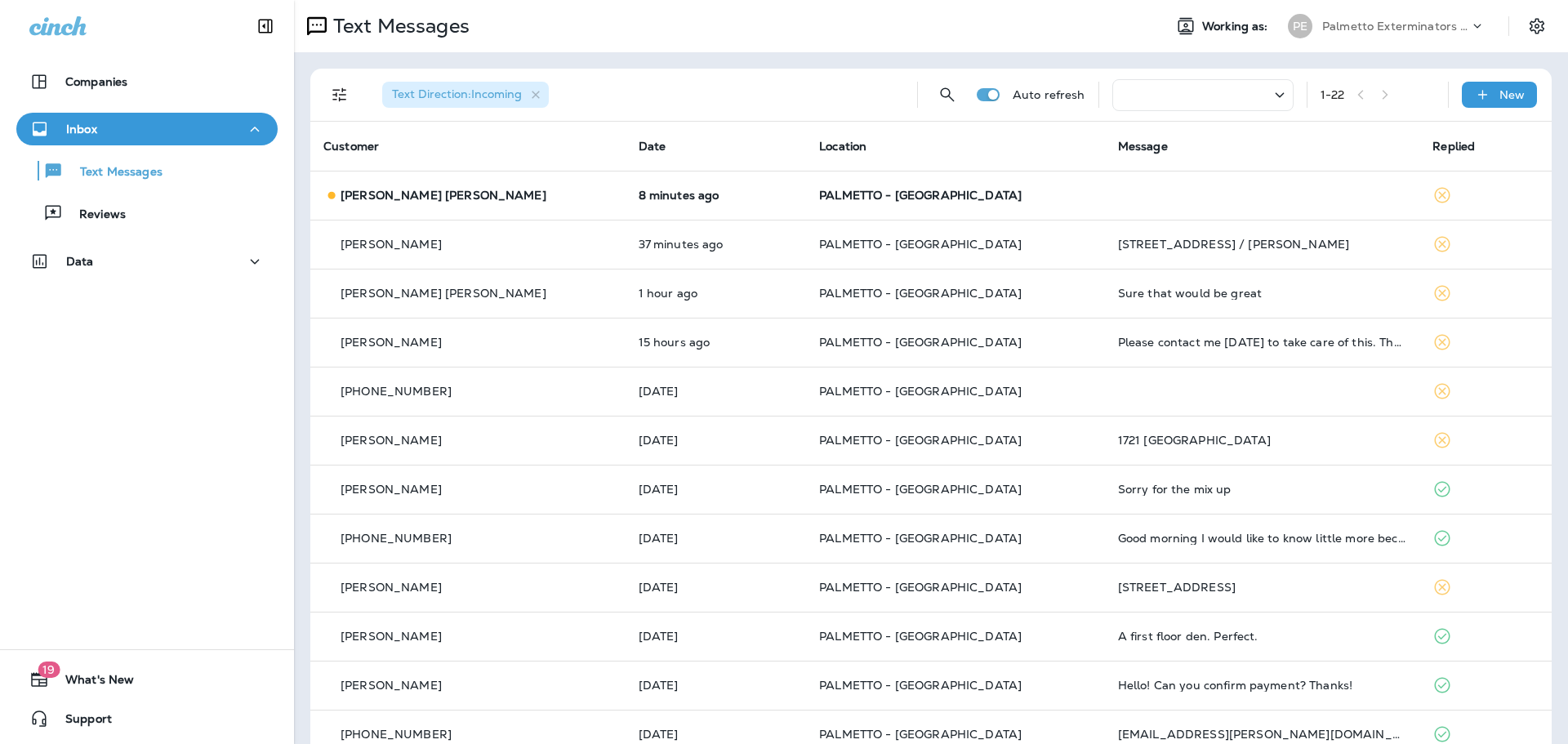
click at [891, 203] on td "PALMETTO - [GEOGRAPHIC_DATA]" at bounding box center [955, 195] width 299 height 49
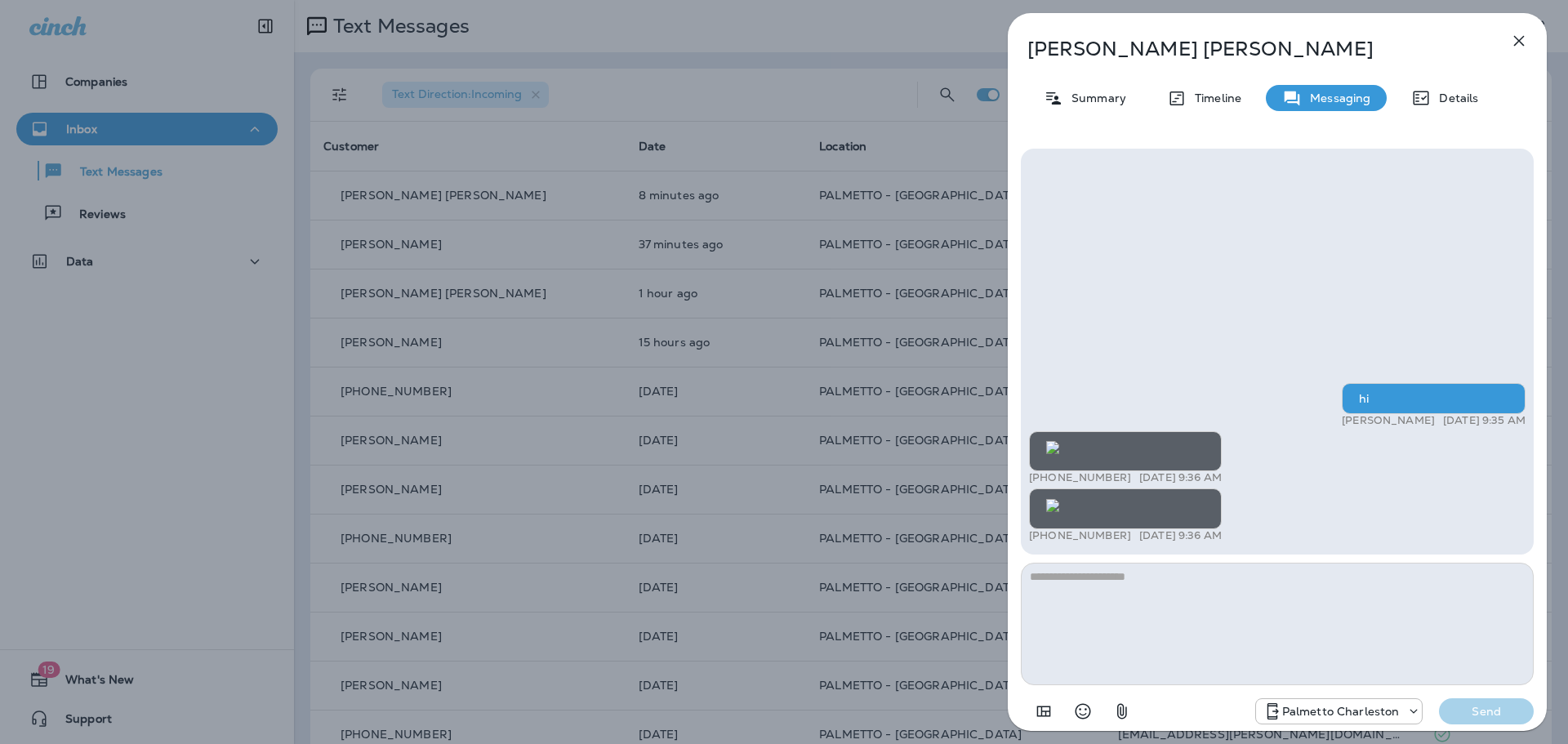
click at [1059, 499] on img at bounding box center [1053, 506] width 13 height 13
click at [1515, 44] on icon "button" at bounding box center [1519, 41] width 10 height 10
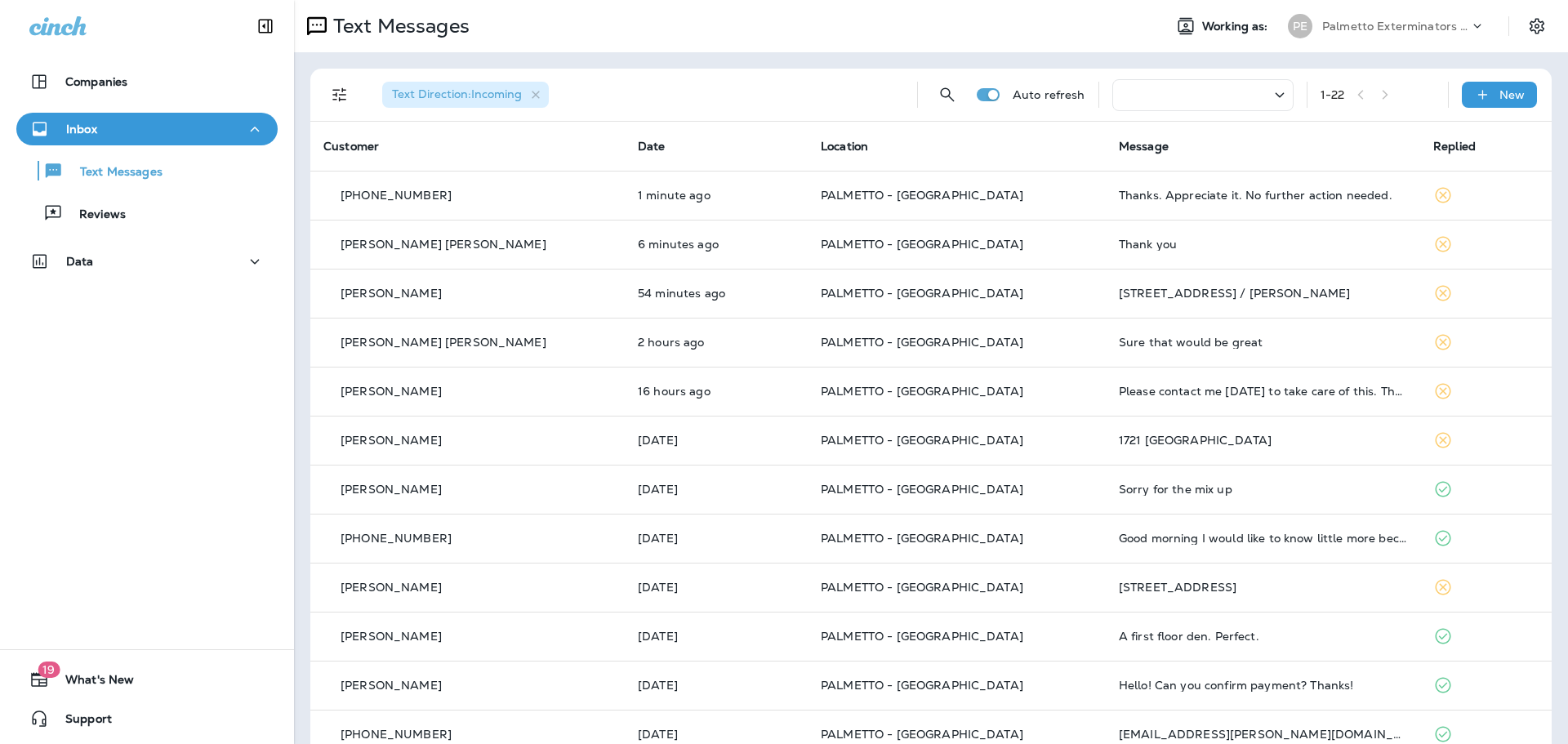
click at [1193, 195] on div "Thanks. Appreciate it. No further action needed." at bounding box center [1263, 195] width 288 height 13
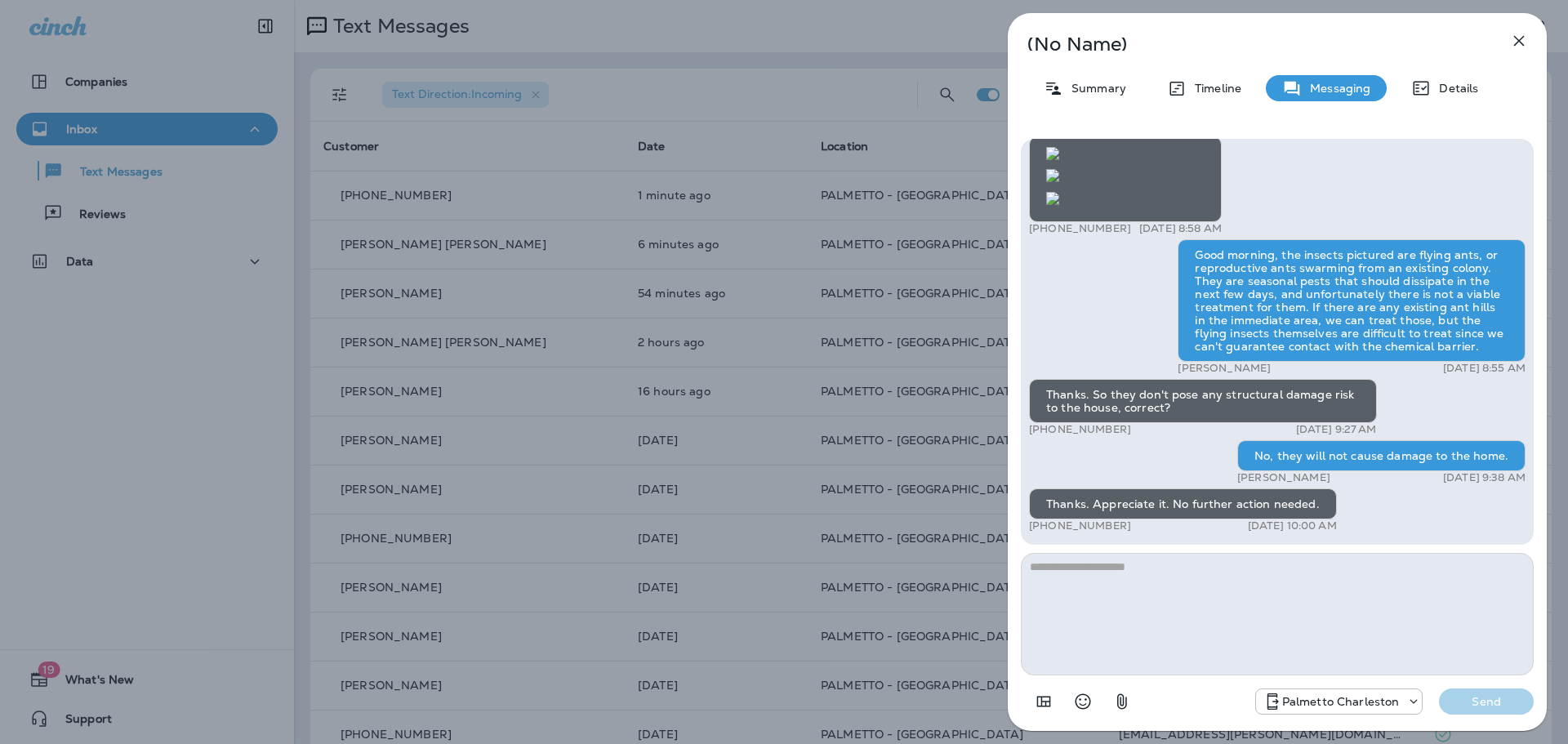
click at [1528, 51] on button "button" at bounding box center [1519, 41] width 33 height 33
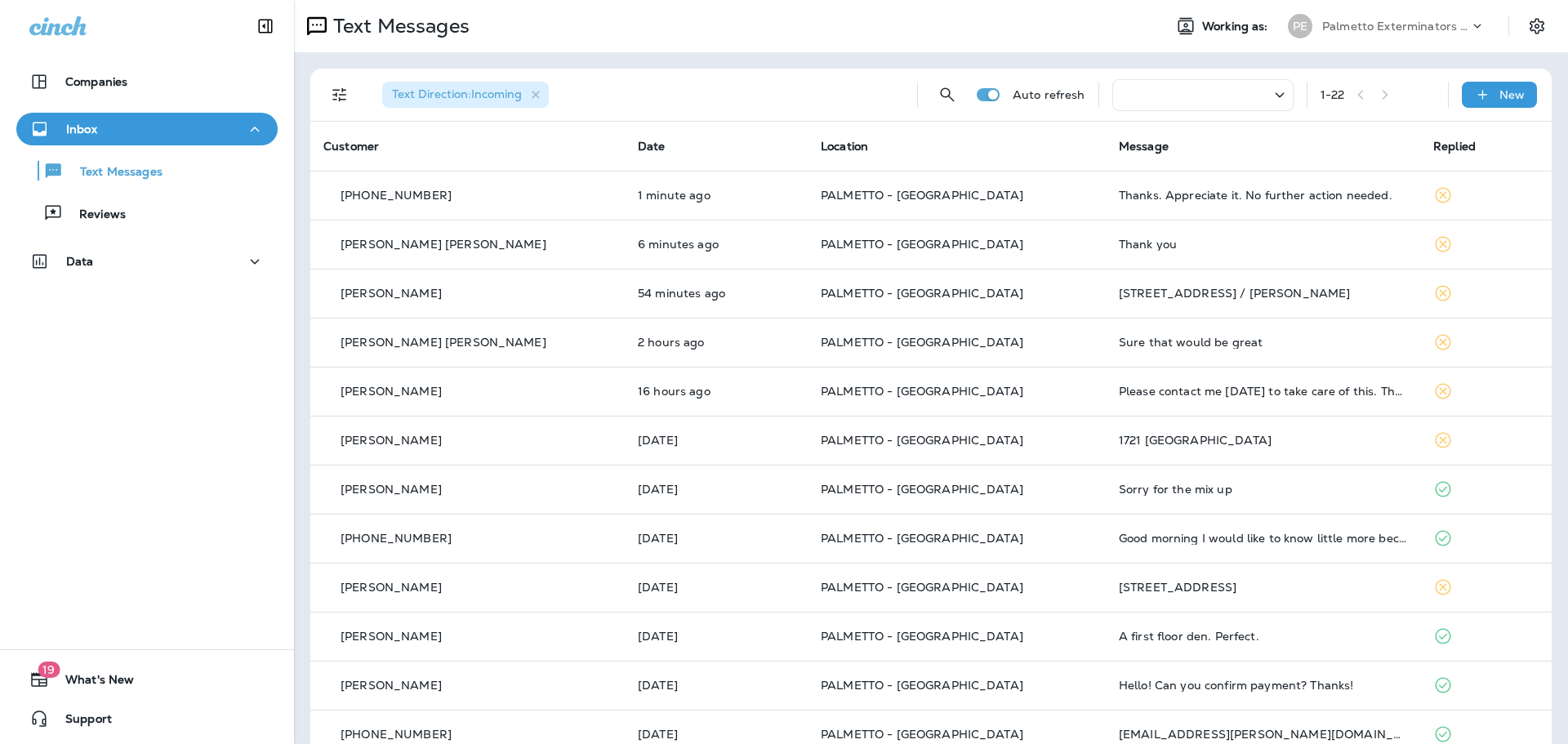
click at [1217, 189] on div "Thanks. Appreciate it. No further action needed." at bounding box center [1263, 195] width 288 height 13
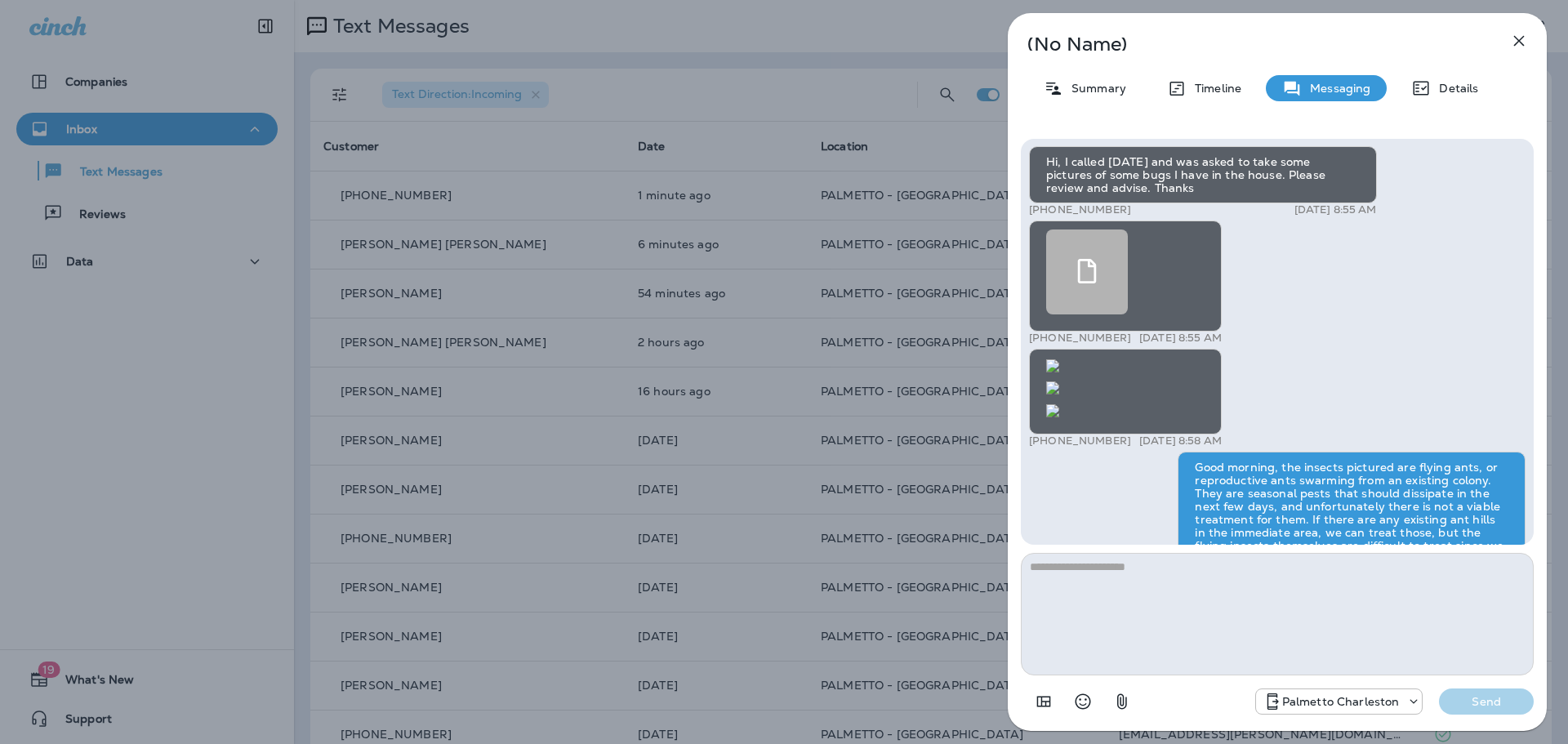
scroll to position [-1143, 0]
click at [1525, 38] on icon "button" at bounding box center [1519, 41] width 20 height 20
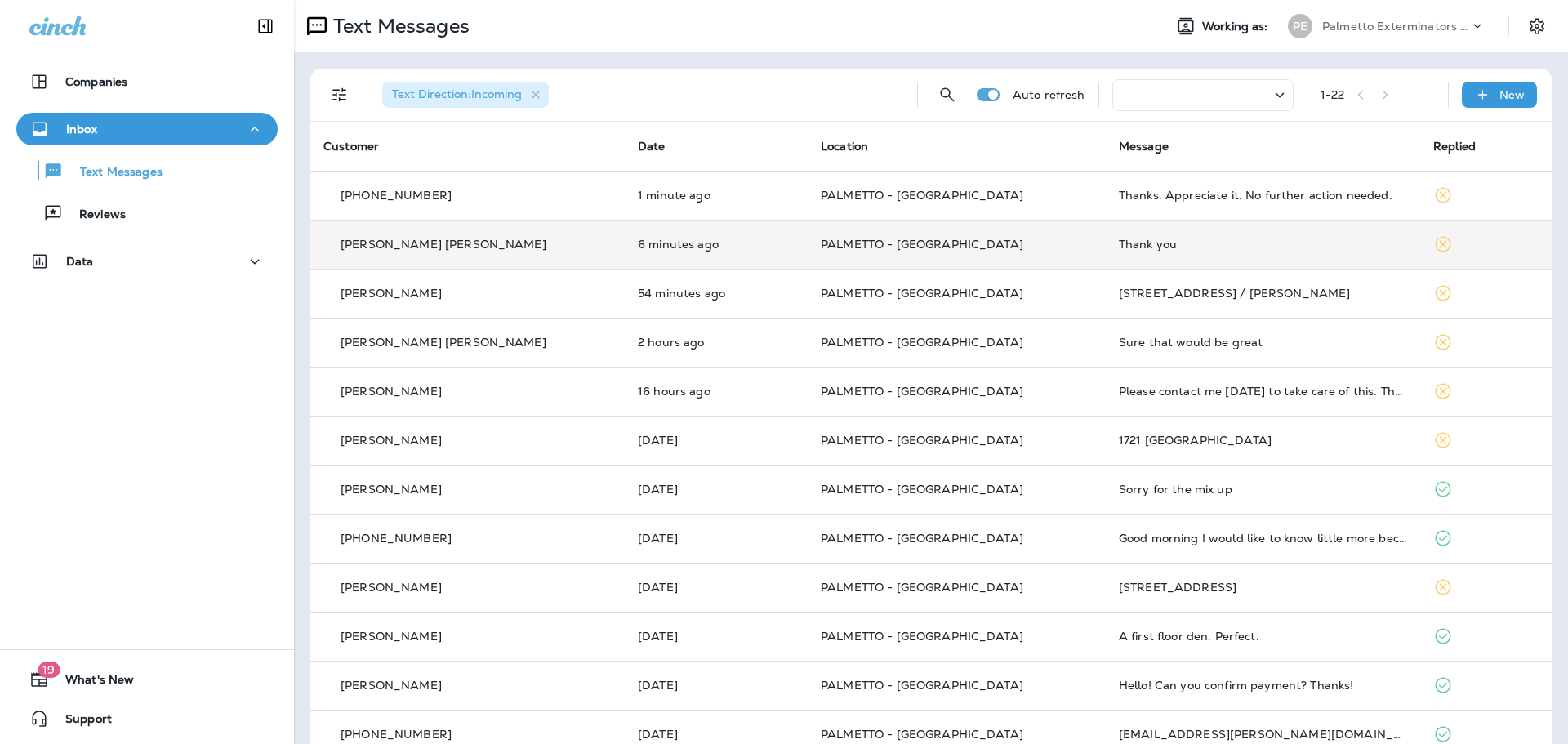
click at [1106, 254] on td "Thank you" at bounding box center [1263, 244] width 314 height 49
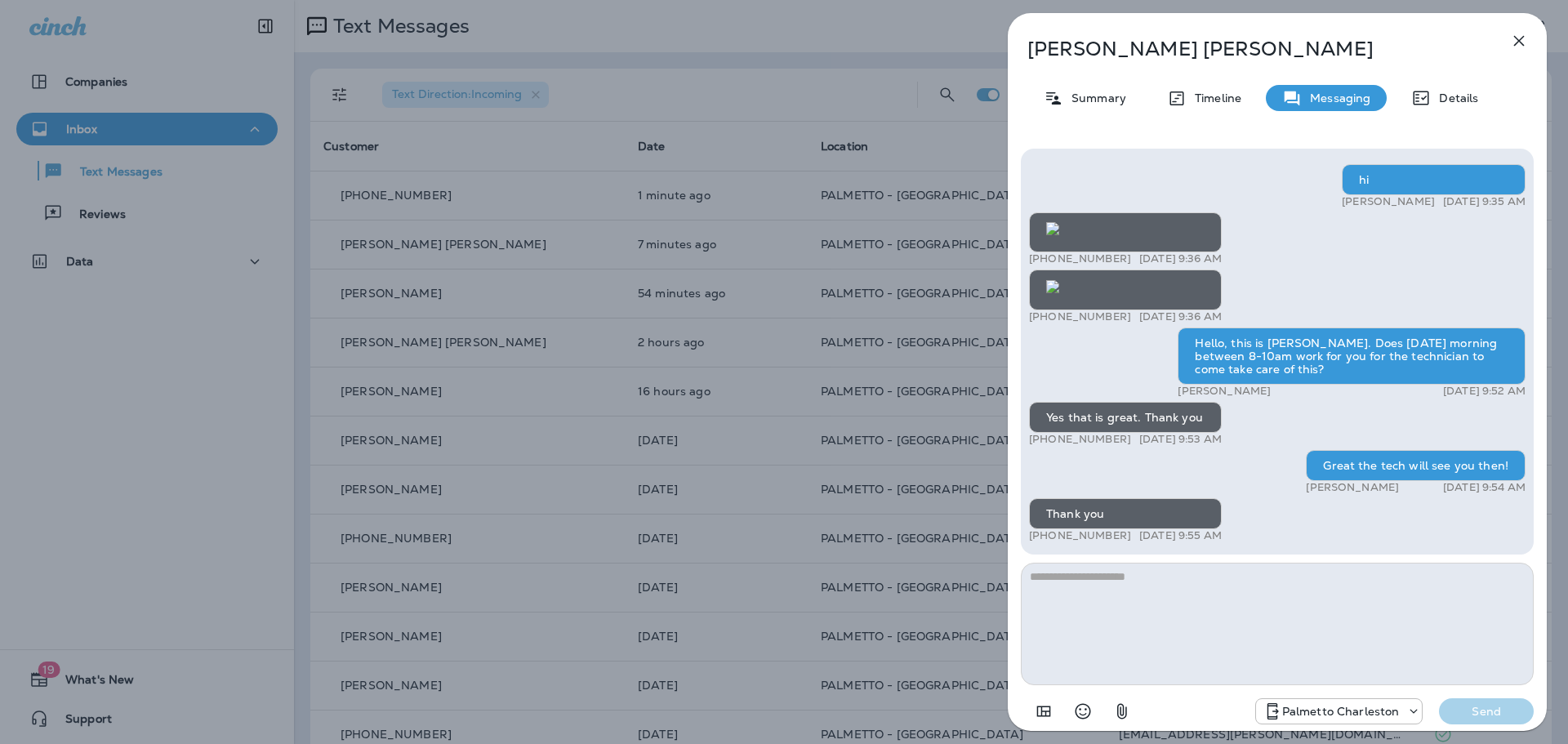
click at [1524, 46] on icon "button" at bounding box center [1519, 41] width 20 height 20
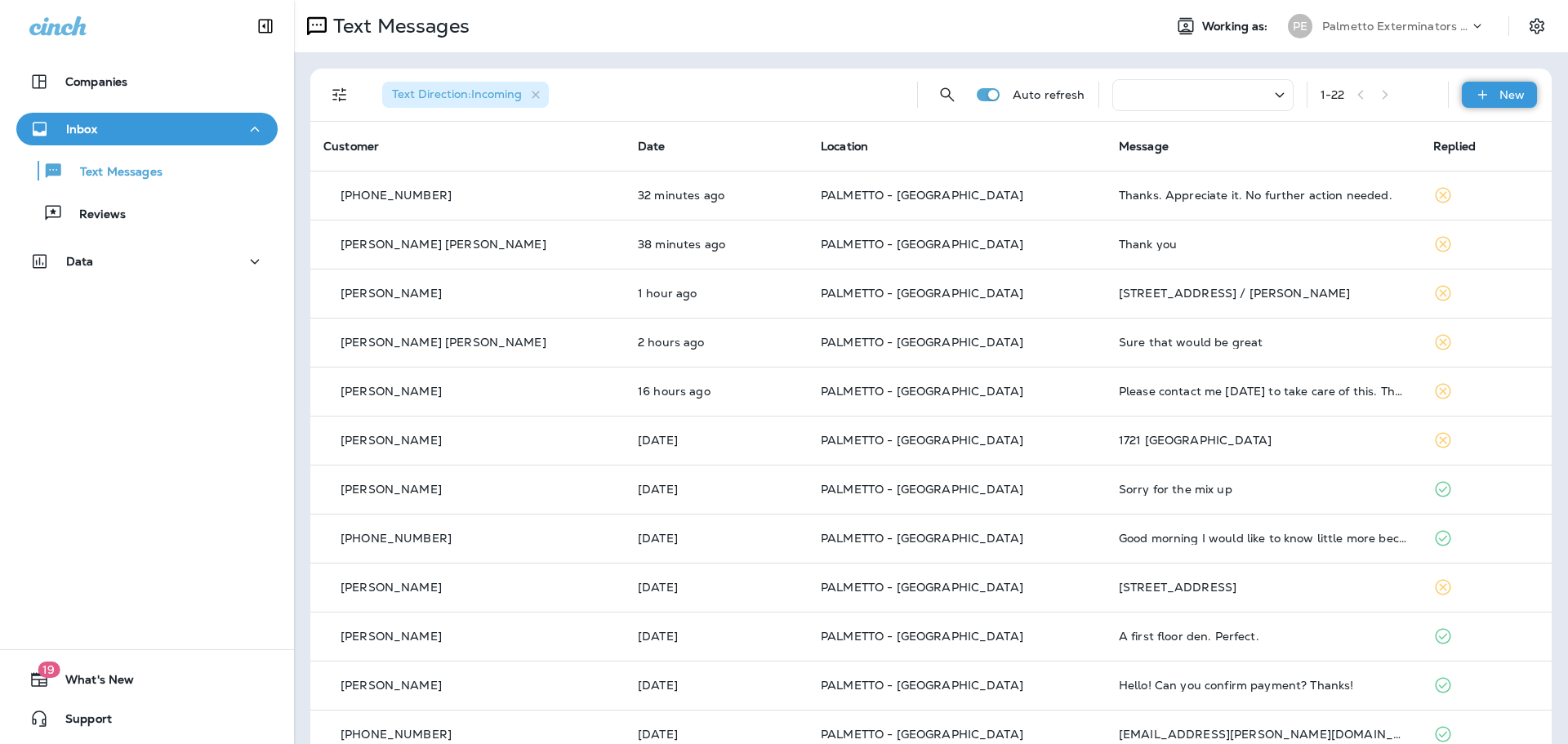
click at [1508, 95] on p "New" at bounding box center [1512, 95] width 26 height 13
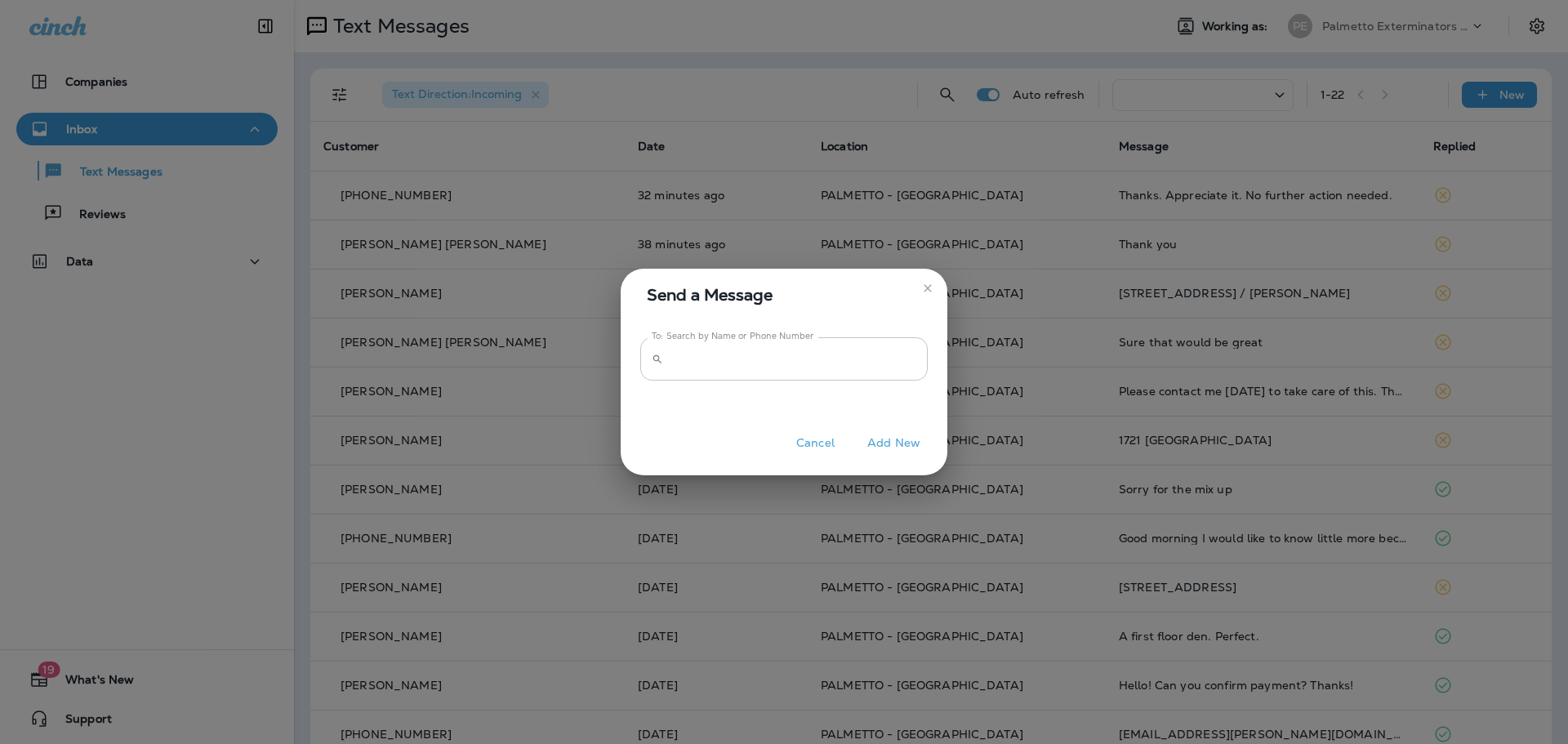
drag, startPoint x: 757, startPoint y: 349, endPoint x: 764, endPoint y: 350, distance: 7.1
paste input "**********"
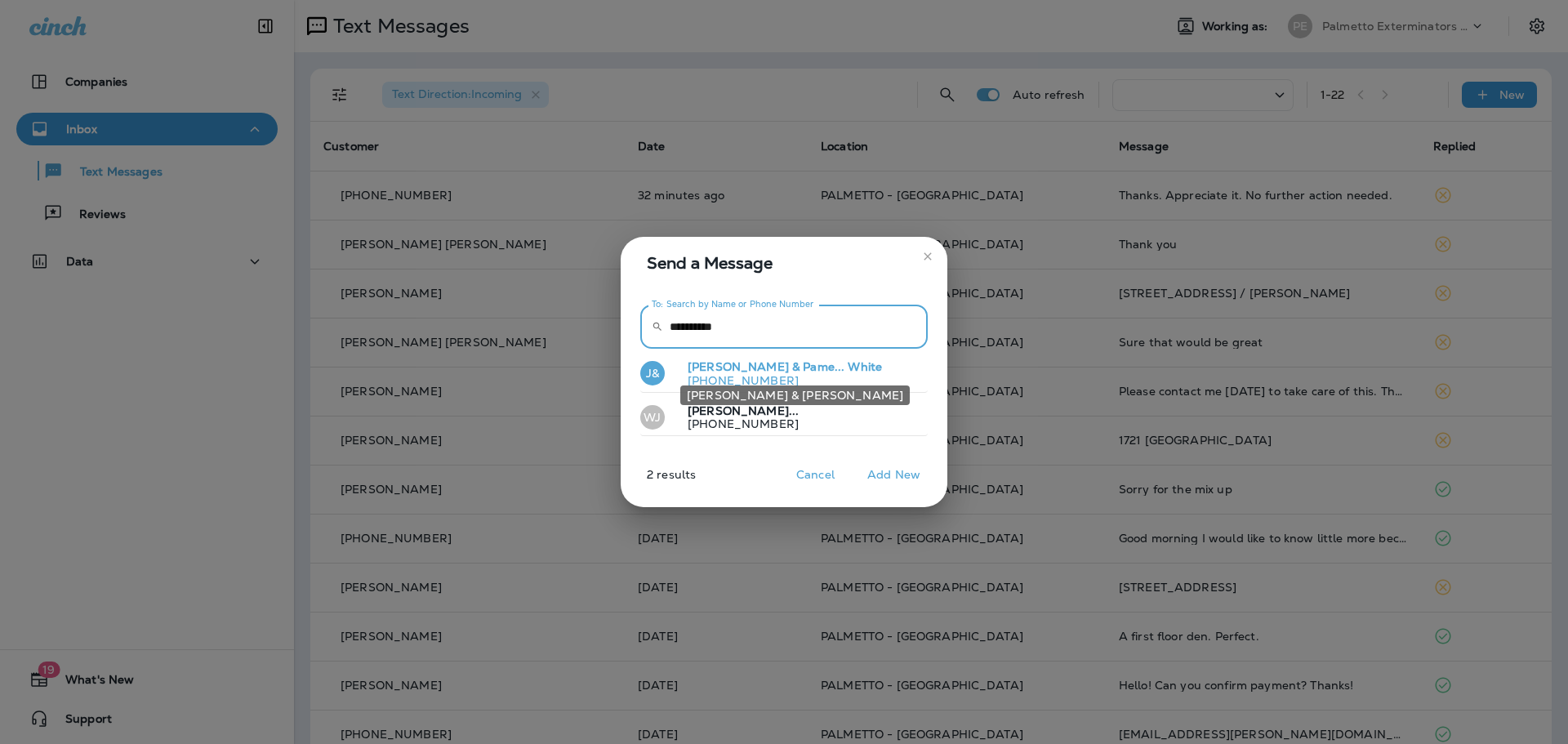
type input "**********"
click at [758, 367] on span "[PERSON_NAME] & Pame..." at bounding box center [766, 367] width 157 height 15
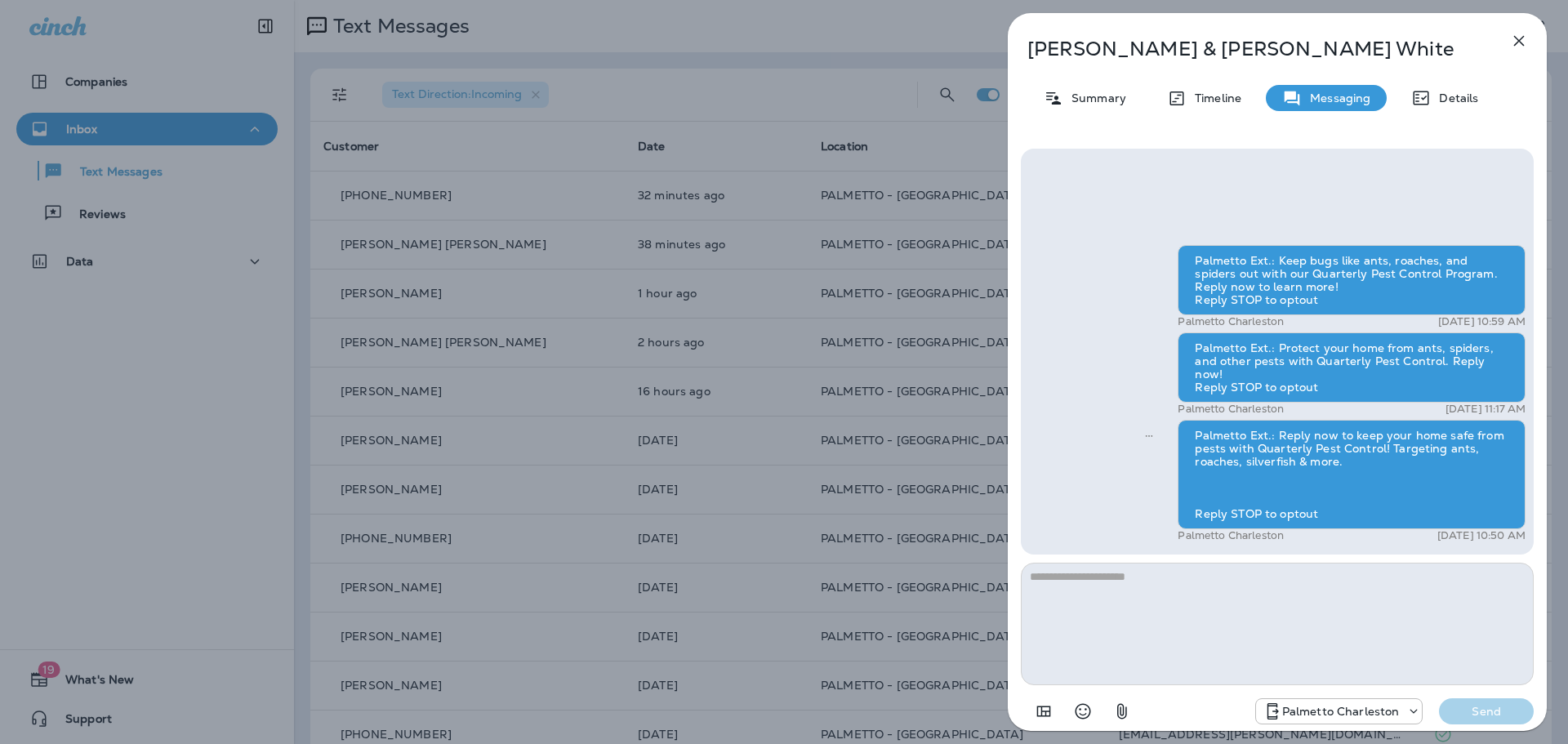
click at [1189, 592] on textarea at bounding box center [1277, 624] width 513 height 123
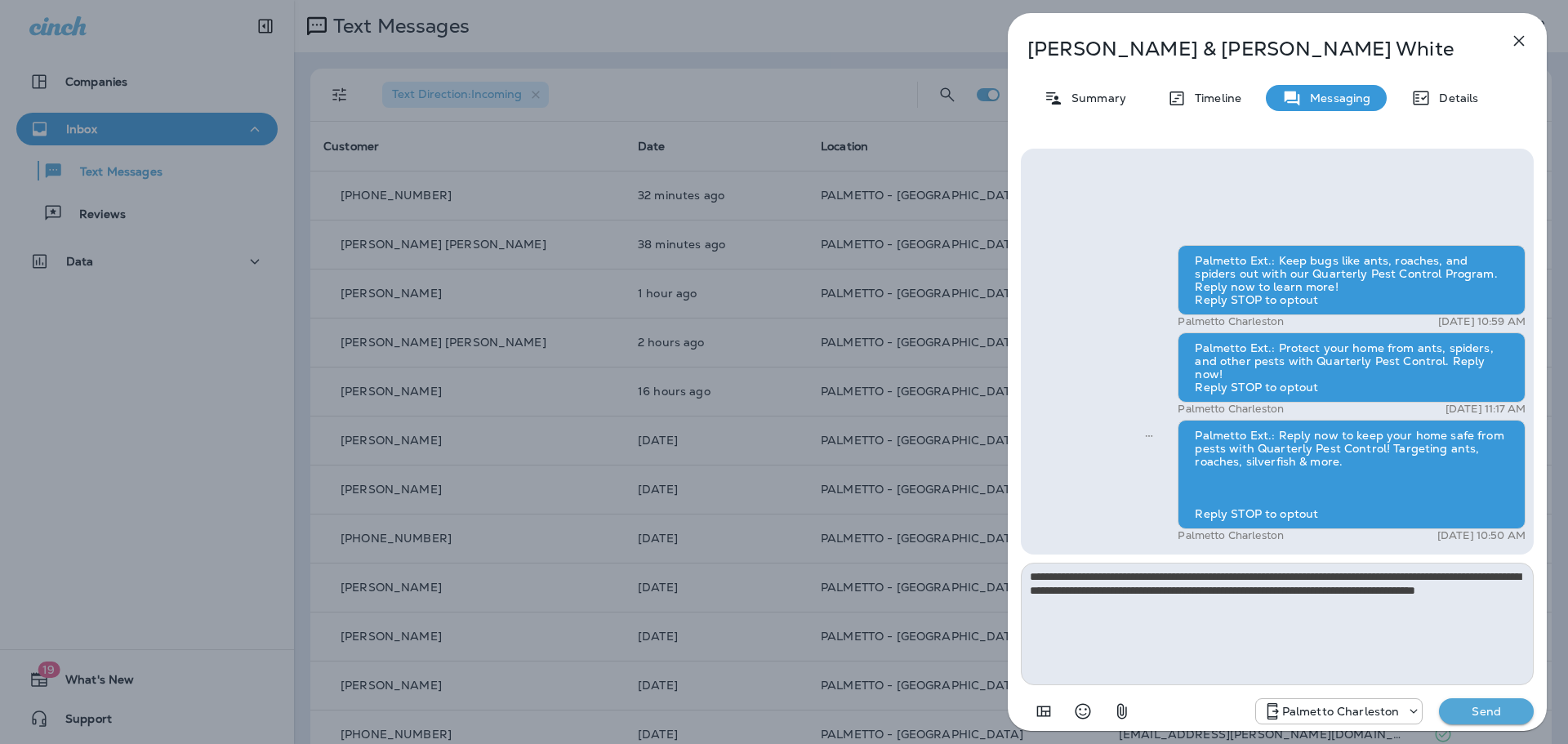
click at [1286, 590] on textarea "**********" at bounding box center [1277, 624] width 513 height 123
type textarea "**********"
click at [1487, 709] on p "Send" at bounding box center [1486, 711] width 69 height 15
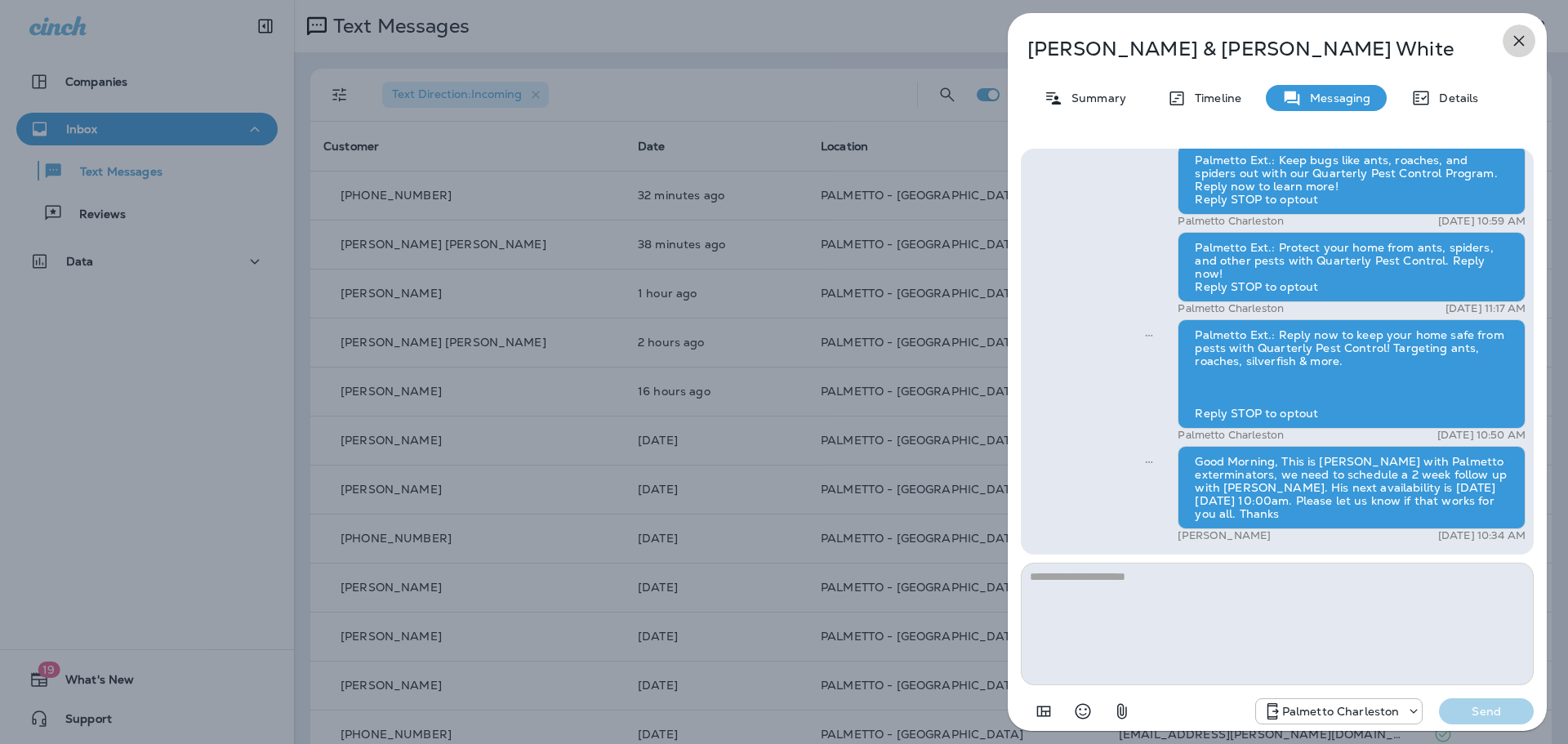
click at [1511, 33] on icon "button" at bounding box center [1519, 41] width 20 height 20
